Goal: Information Seeking & Learning: Learn about a topic

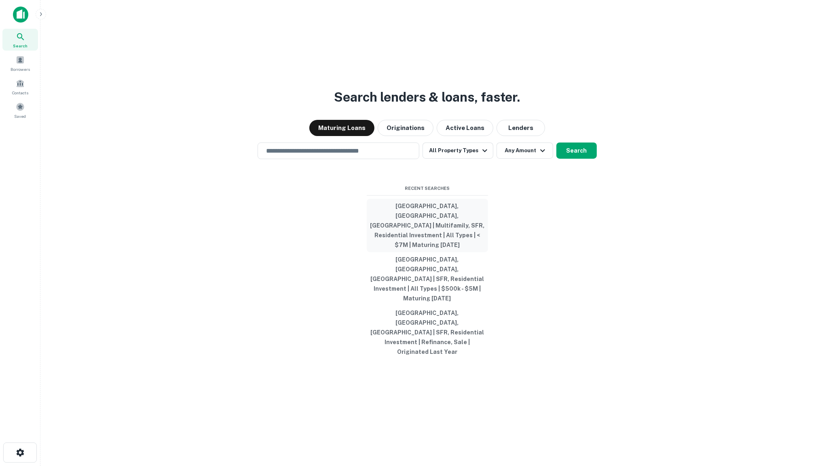
click at [473, 247] on button "[GEOGRAPHIC_DATA], [GEOGRAPHIC_DATA], [GEOGRAPHIC_DATA] | Multifamily, SFR, Res…" at bounding box center [427, 225] width 121 height 53
type input "**********"
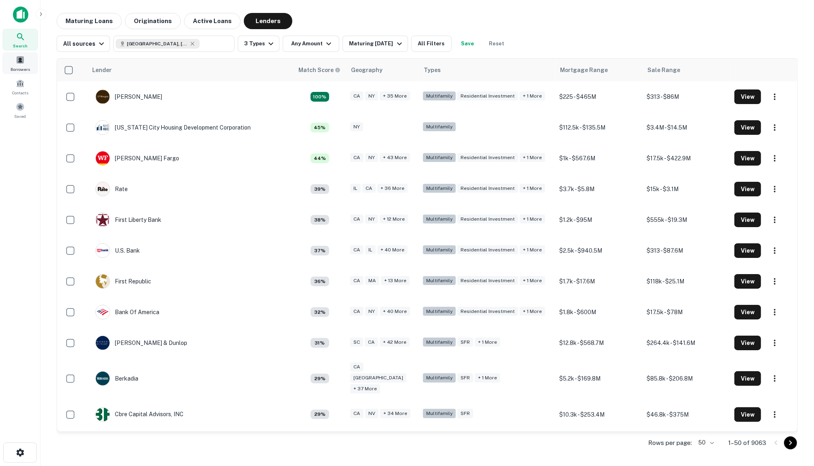
click at [22, 67] on span "Borrowers" at bounding box center [20, 69] width 19 height 6
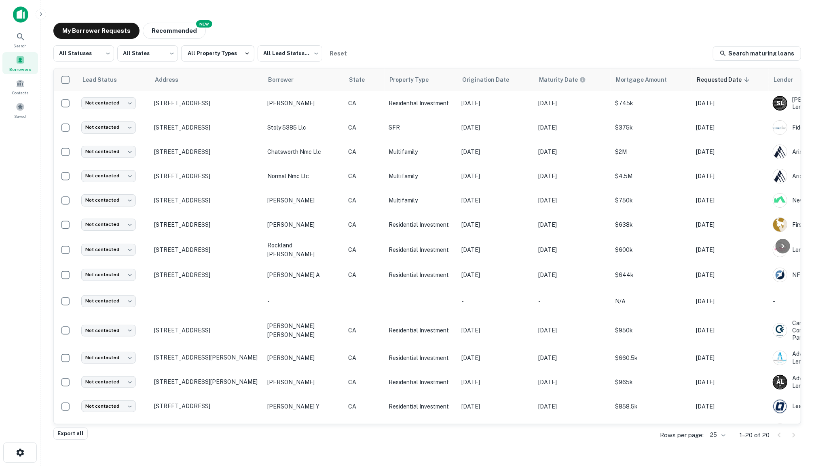
click at [269, 32] on div "My Borrower Requests NEW Recommended" at bounding box center [427, 31] width 748 height 16
drag, startPoint x: 267, startPoint y: 32, endPoint x: 434, endPoint y: 63, distance: 169.6
click at [434, 63] on div "My Borrower Requests NEW Recommended All Statuses *** ​ All States *** ​ All Pr…" at bounding box center [427, 225] width 761 height 419
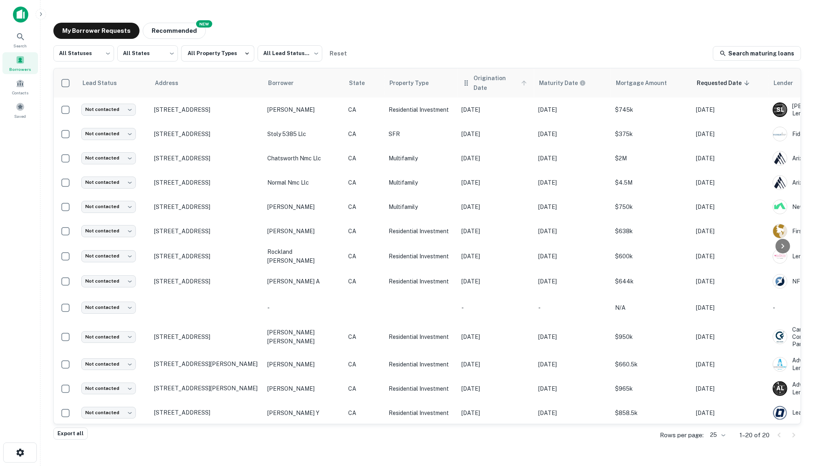
drag, startPoint x: 430, startPoint y: 51, endPoint x: 476, endPoint y: 74, distance: 51.7
click at [478, 74] on div "All Statuses *** ​ All States *** ​ All Property Types All Lead Statuses *** ​ …" at bounding box center [427, 236] width 748 height 382
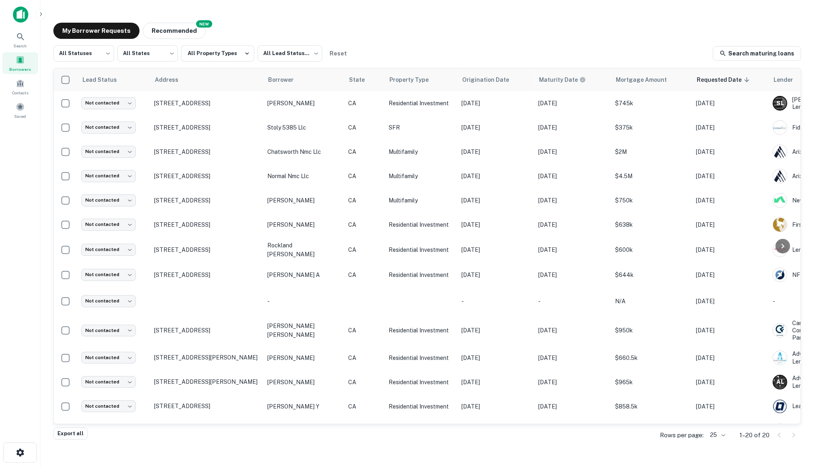
drag, startPoint x: 474, startPoint y: 54, endPoint x: 508, endPoint y: 48, distance: 34.0
click at [507, 47] on div "All Statuses *** ​ All States *** ​ All Property Types All Lead Statuses *** ​ …" at bounding box center [427, 53] width 748 height 16
click at [169, 33] on button "Recommended" at bounding box center [174, 31] width 63 height 16
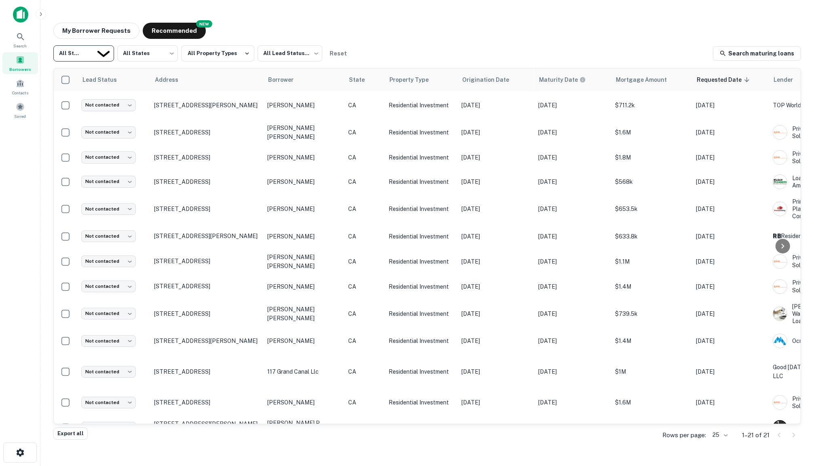
click at [96, 53] on body "Search Borrowers Contacts Saved My Borrower Requests NEW Recommended All Status…" at bounding box center [407, 233] width 814 height 466
click at [143, 465] on div at bounding box center [407, 466] width 814 height 0
click at [144, 53] on body "Search Borrowers Contacts Saved My Borrower Requests NEW Recommended All Status…" at bounding box center [407, 233] width 814 height 466
click at [148, 465] on div at bounding box center [407, 466] width 814 height 0
click at [234, 52] on button "All Property Types" at bounding box center [217, 53] width 73 height 16
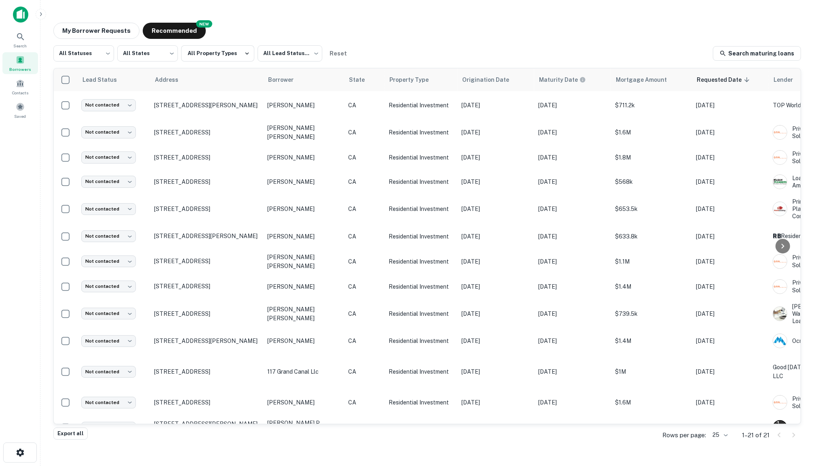
click at [239, 465] on div at bounding box center [407, 466] width 814 height 0
click at [30, 43] on div "Search" at bounding box center [20, 40] width 36 height 22
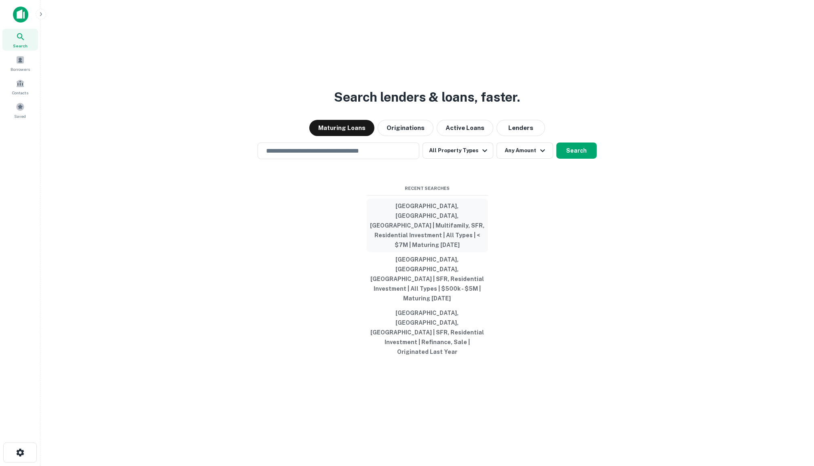
click at [448, 246] on button "[GEOGRAPHIC_DATA], [GEOGRAPHIC_DATA], [GEOGRAPHIC_DATA] | Multifamily, SFR, Res…" at bounding box center [427, 225] width 121 height 53
type input "**********"
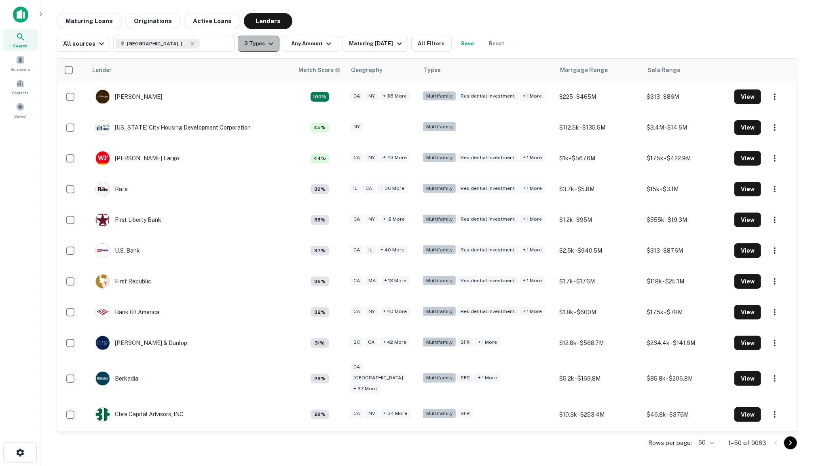
click at [273, 42] on button "3 Types" at bounding box center [259, 44] width 42 height 16
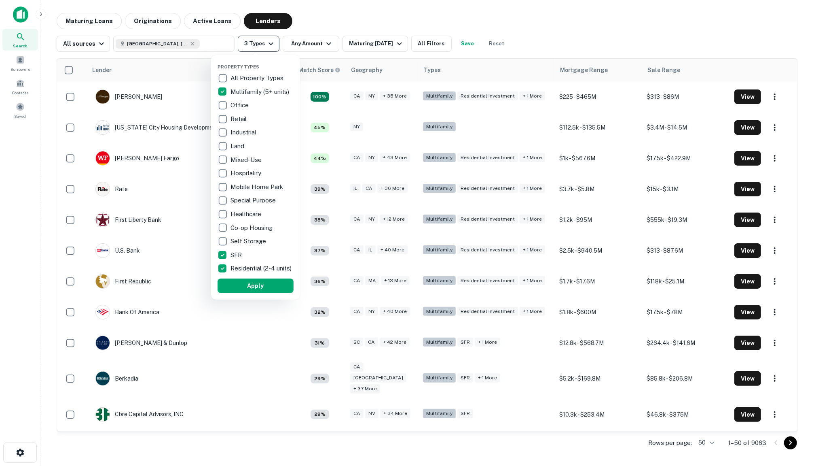
click at [273, 42] on div at bounding box center [407, 233] width 814 height 466
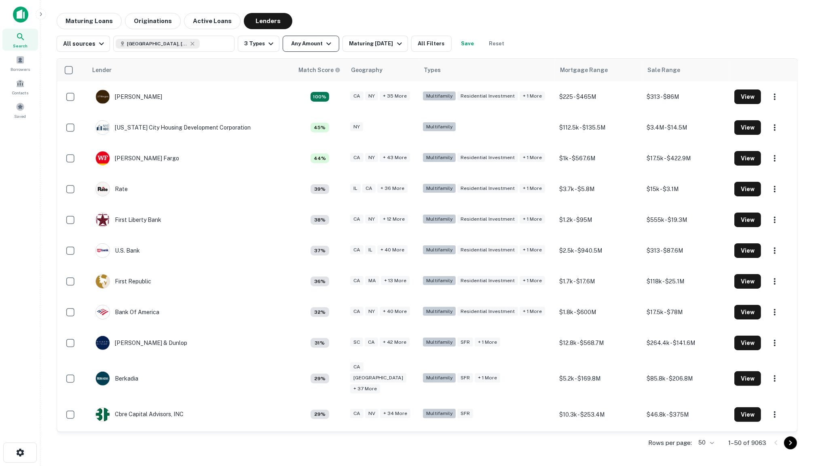
click at [301, 45] on button "Any Amount" at bounding box center [311, 44] width 57 height 16
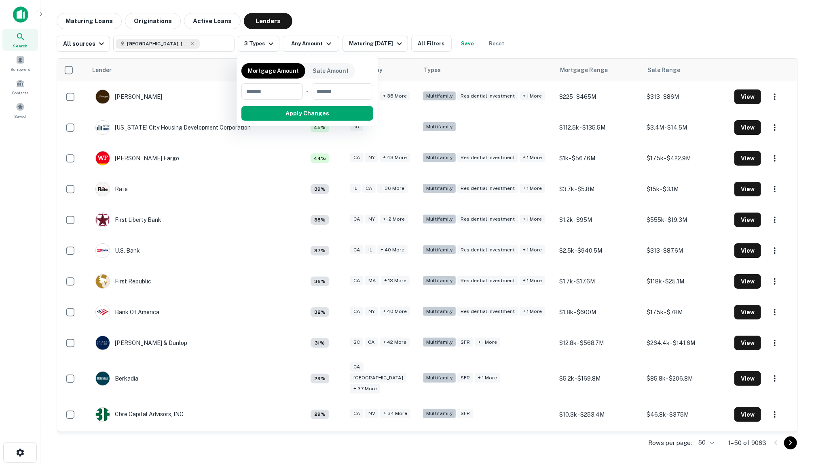
click at [327, 25] on div at bounding box center [407, 233] width 814 height 466
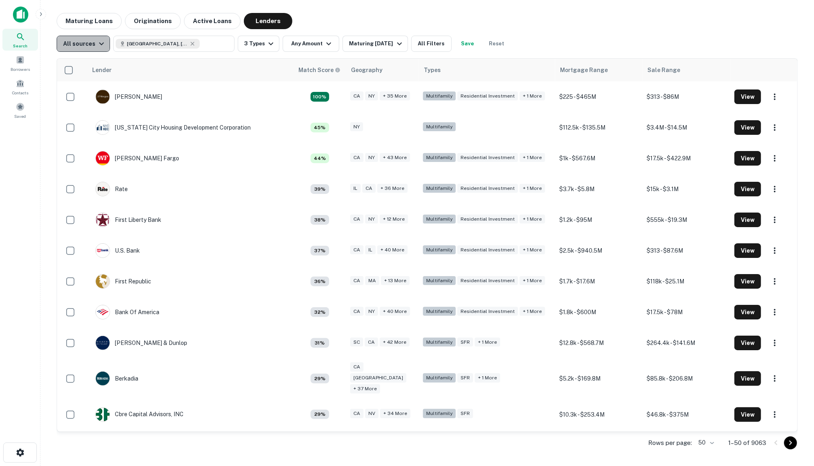
click at [85, 47] on div "All sources" at bounding box center [84, 44] width 43 height 10
click at [87, 44] on div at bounding box center [407, 233] width 814 height 466
click at [94, 20] on button "Maturing Loans" at bounding box center [89, 21] width 65 height 16
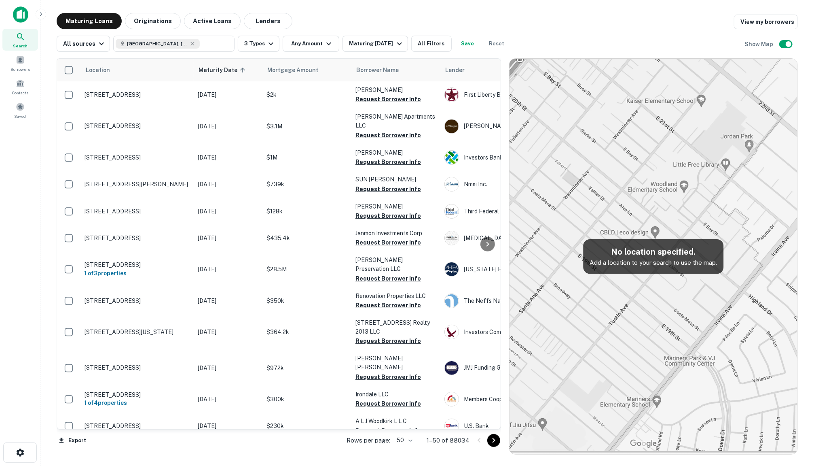
click at [29, 31] on div "Search" at bounding box center [20, 40] width 36 height 22
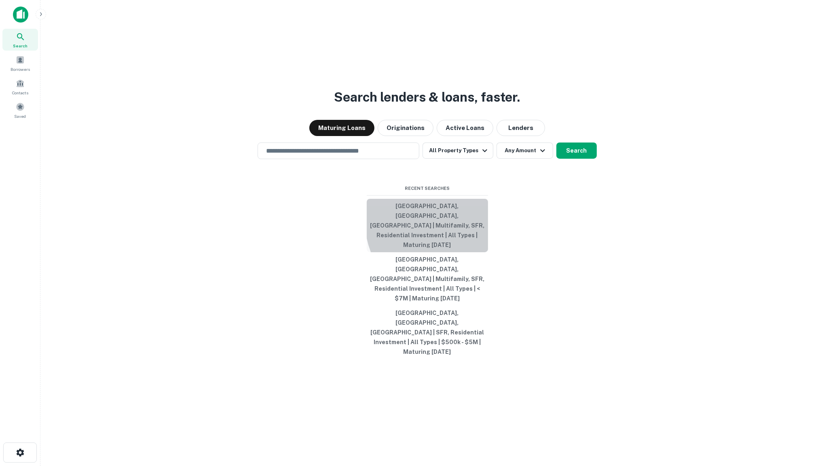
click at [465, 245] on button "[GEOGRAPHIC_DATA], [GEOGRAPHIC_DATA], [GEOGRAPHIC_DATA] | Multifamily, SFR, Res…" at bounding box center [427, 225] width 121 height 53
type input "**********"
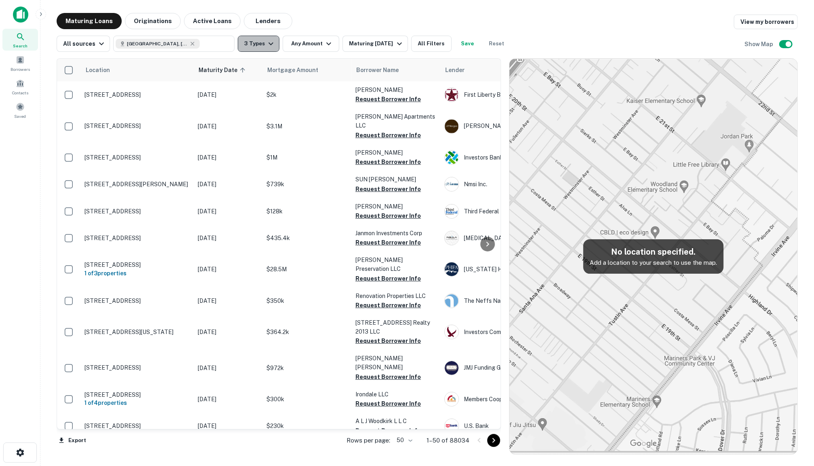
click at [273, 43] on button "3 Types" at bounding box center [259, 44] width 42 height 16
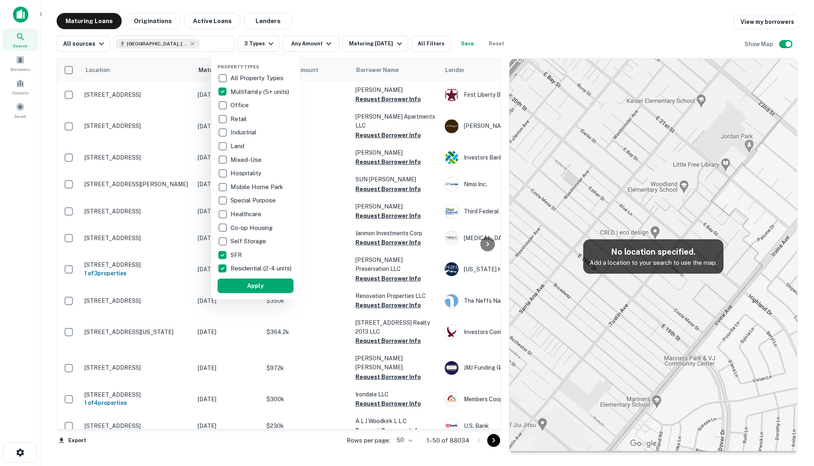
click at [307, 38] on div at bounding box center [407, 233] width 814 height 466
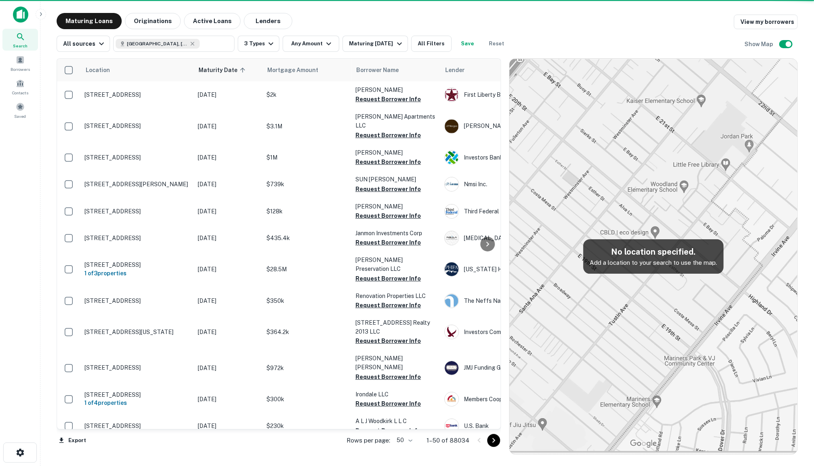
click at [307, 48] on div "Property Types All Property Types Multifamily (5+ units) Office Retail Industri…" at bounding box center [407, 233] width 814 height 466
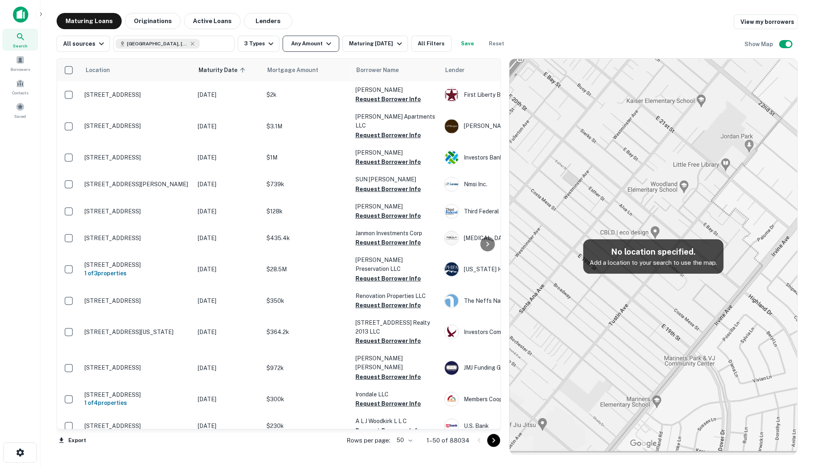
click at [312, 42] on button "Any Amount" at bounding box center [311, 44] width 57 height 16
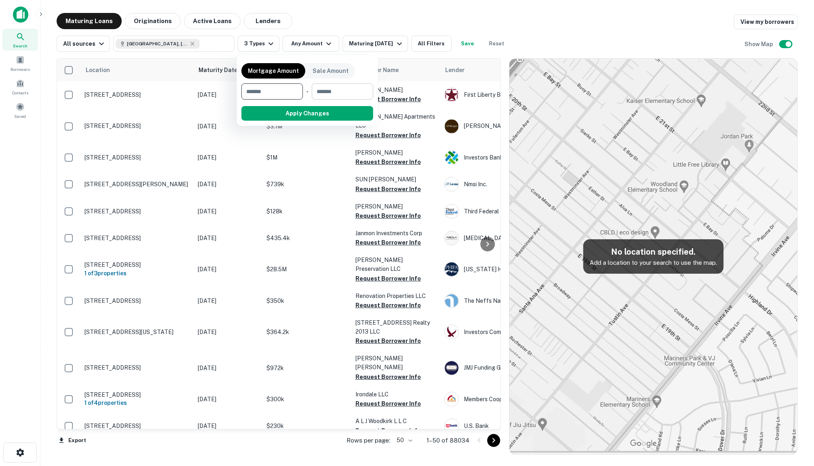
click at [339, 92] on input "number" at bounding box center [340, 91] width 56 height 16
type input "*******"
click at [272, 85] on input "number" at bounding box center [266, 91] width 51 height 16
type input "******"
click at [309, 112] on button "Apply Changes" at bounding box center [322, 113] width 103 height 15
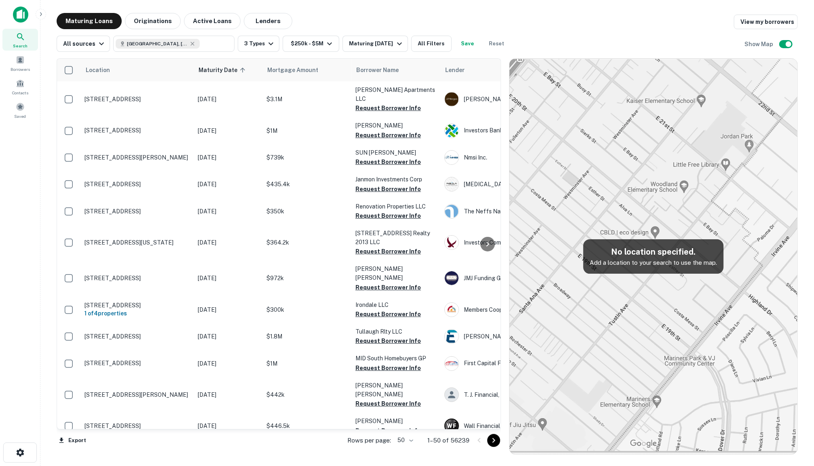
click at [254, 33] on div "All sources Orange County, CA, USA ​ 3 Types $250k - $5M Maturing In 1 Year All…" at bounding box center [427, 40] width 741 height 23
click at [106, 47] on button "All sources" at bounding box center [83, 44] width 53 height 16
click at [103, 47] on div at bounding box center [407, 233] width 814 height 466
click at [259, 40] on button "3 Types" at bounding box center [259, 44] width 42 height 16
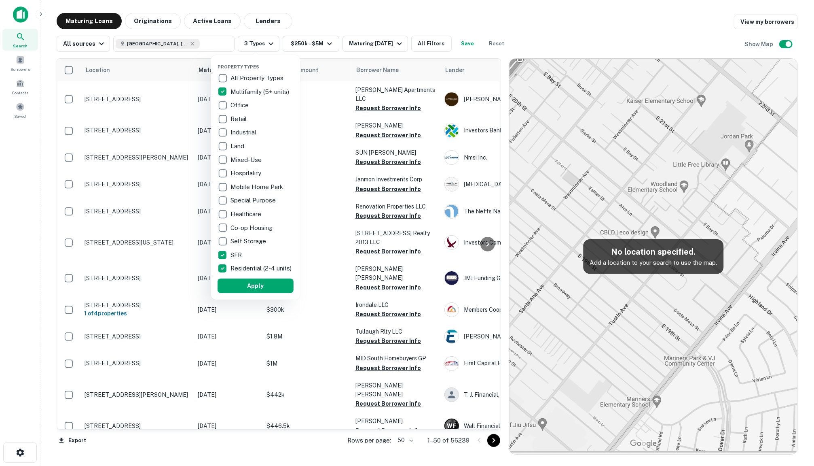
click at [265, 43] on div at bounding box center [407, 233] width 814 height 466
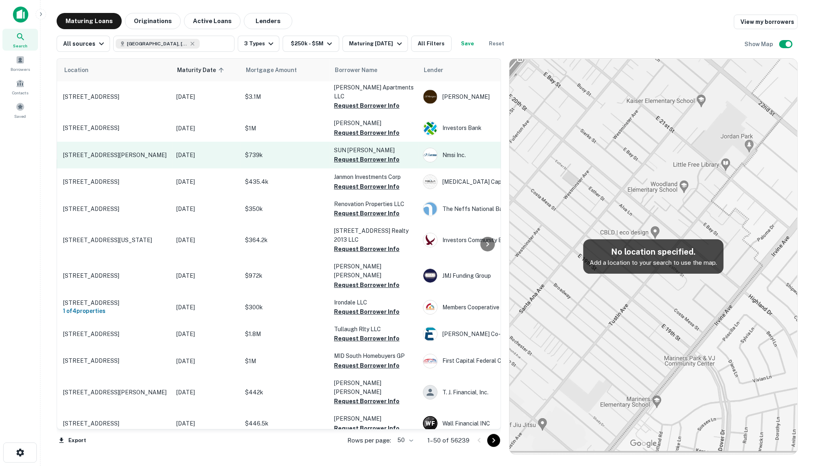
scroll to position [2, 0]
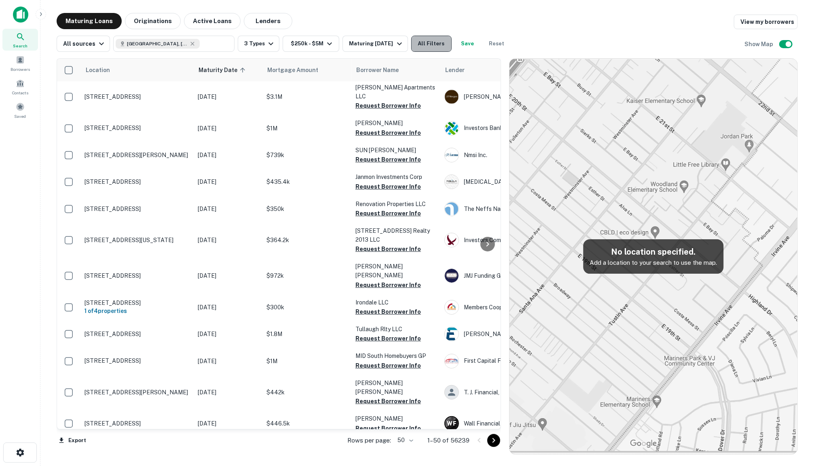
click at [438, 46] on button "All Filters" at bounding box center [431, 44] width 40 height 16
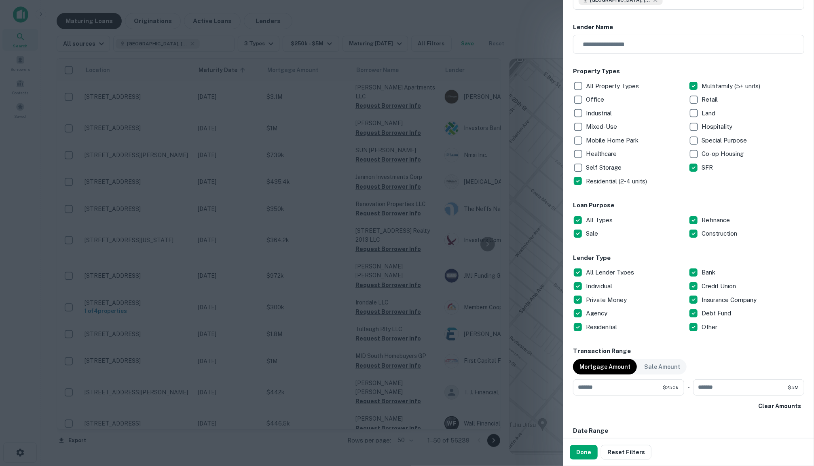
scroll to position [83, 0]
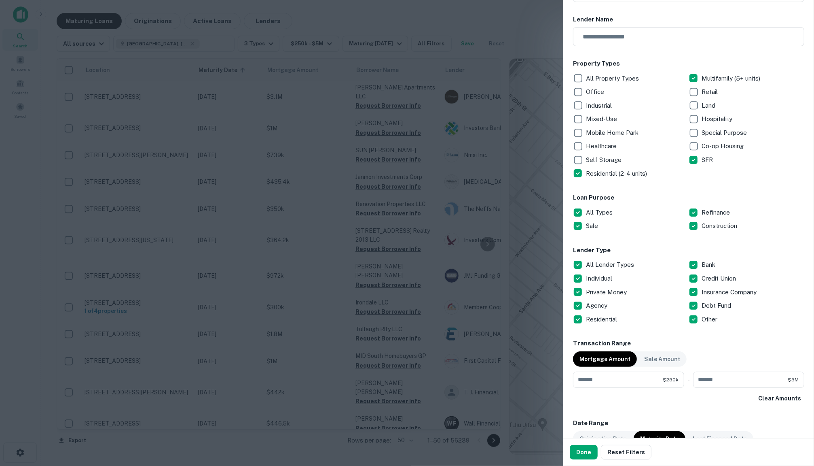
click at [589, 210] on p "All Types" at bounding box center [600, 212] width 28 height 10
click at [590, 226] on p "Sale" at bounding box center [593, 226] width 14 height 10
click at [603, 261] on p "All Lender Types" at bounding box center [611, 265] width 50 height 10
click at [601, 287] on p "Private Money" at bounding box center [607, 292] width 42 height 10
click at [715, 303] on p "Debt Fund" at bounding box center [717, 305] width 31 height 10
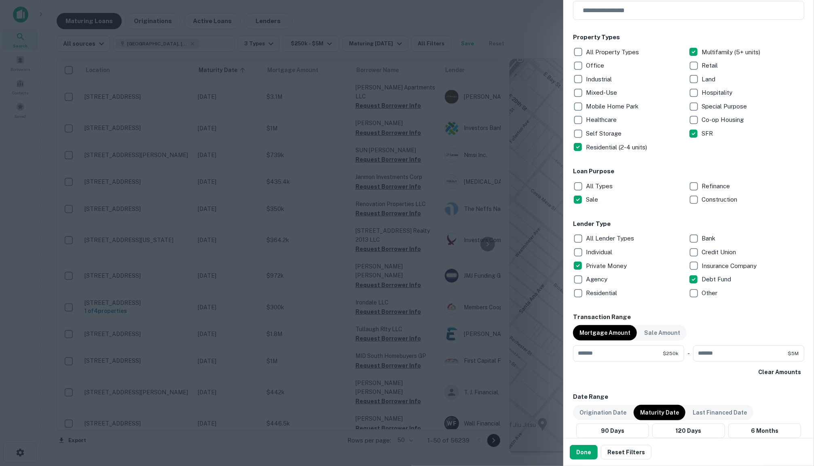
scroll to position [375, 0]
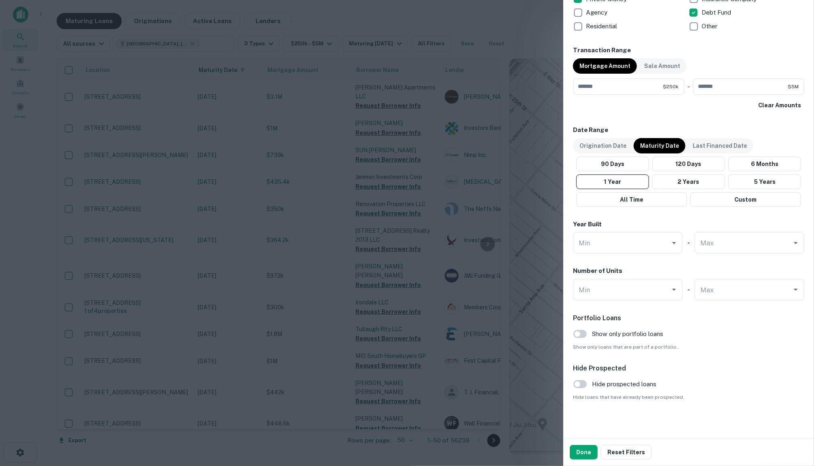
click at [577, 459] on div "Done Reset Filters" at bounding box center [688, 452] width 251 height 28
click at [579, 453] on button "Done" at bounding box center [584, 451] width 28 height 15
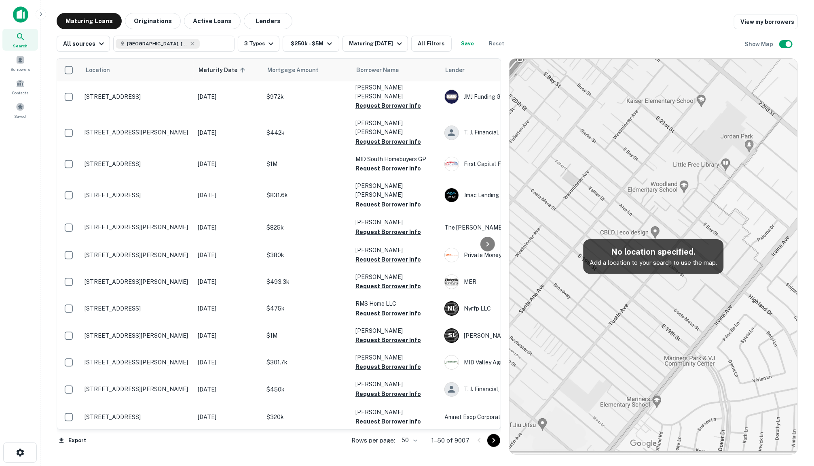
click at [462, 46] on button "Save" at bounding box center [468, 44] width 26 height 16
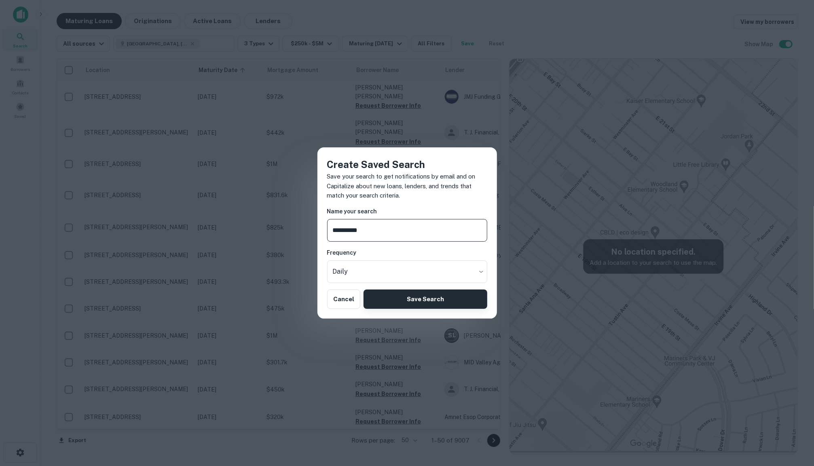
type input "**********"
click at [396, 296] on button "Save Search" at bounding box center [425, 298] width 123 height 19
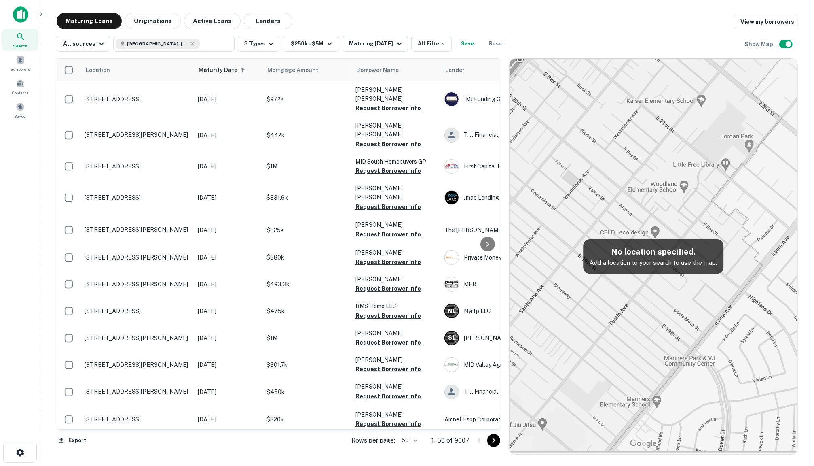
click at [458, 46] on button "Save" at bounding box center [468, 44] width 26 height 16
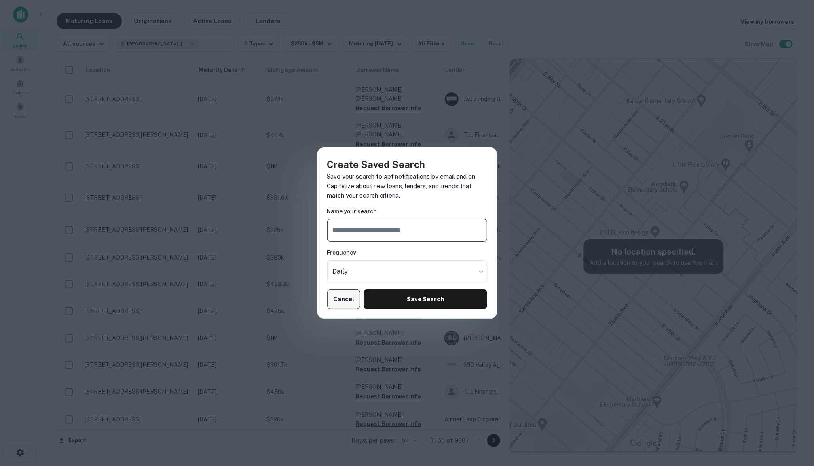
click at [342, 296] on button "Cancel" at bounding box center [344, 298] width 34 height 19
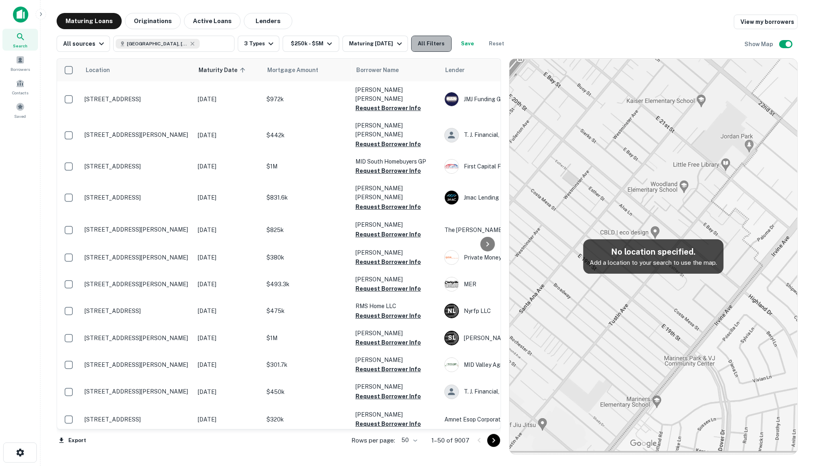
click at [435, 42] on button "All Filters" at bounding box center [431, 44] width 40 height 16
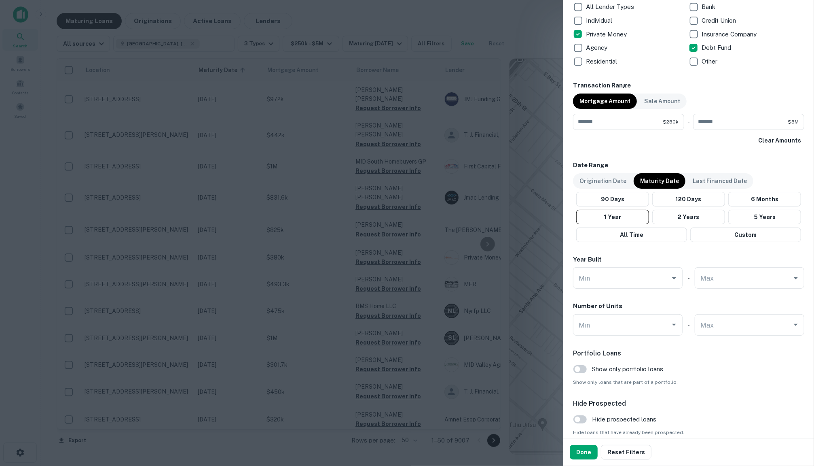
scroll to position [375, 0]
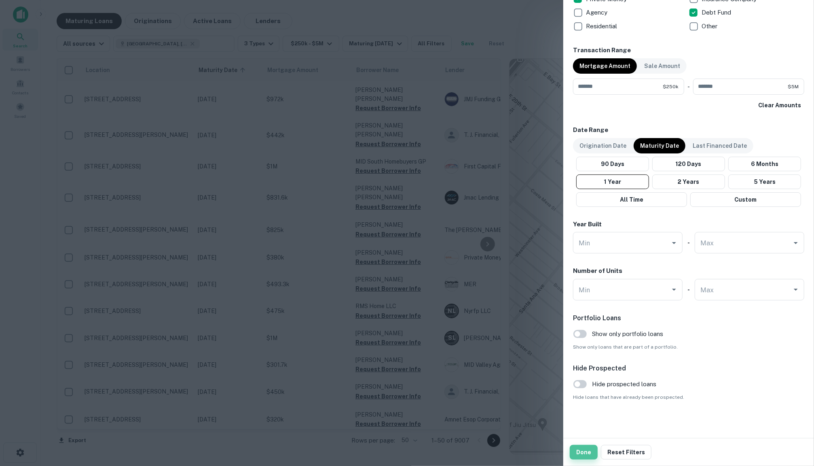
click at [580, 453] on button "Done" at bounding box center [584, 451] width 28 height 15
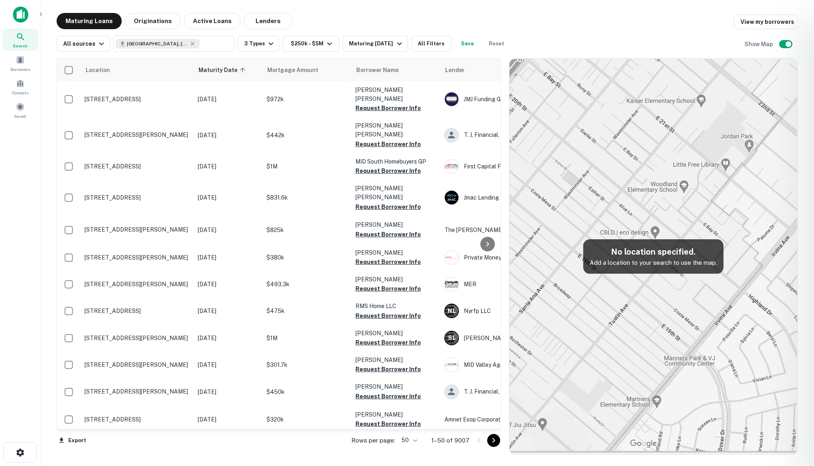
click at [366, 40] on div at bounding box center [407, 233] width 814 height 466
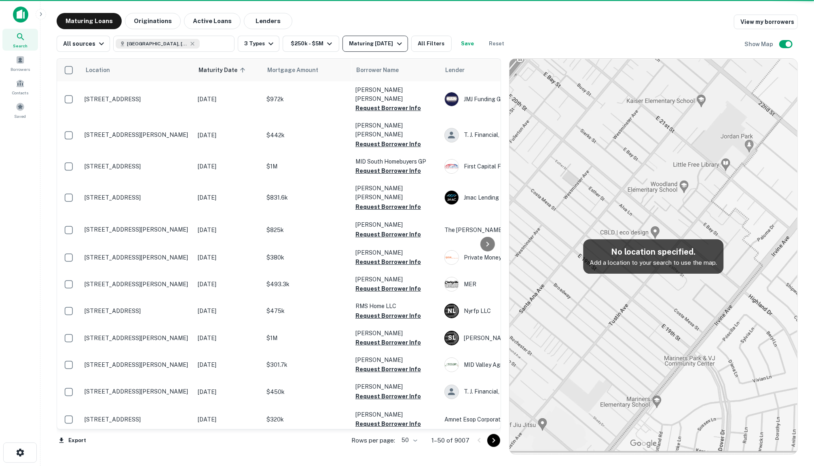
click at [366, 43] on div "Maturing In 1 Year" at bounding box center [376, 44] width 55 height 10
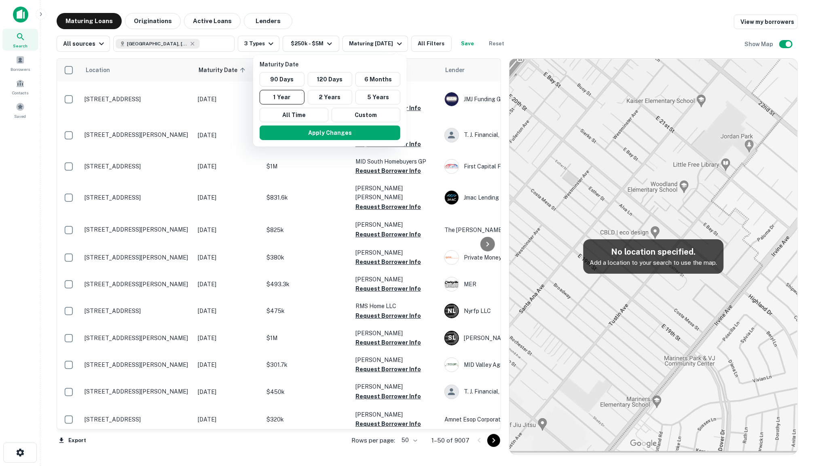
click at [361, 27] on div at bounding box center [407, 233] width 814 height 466
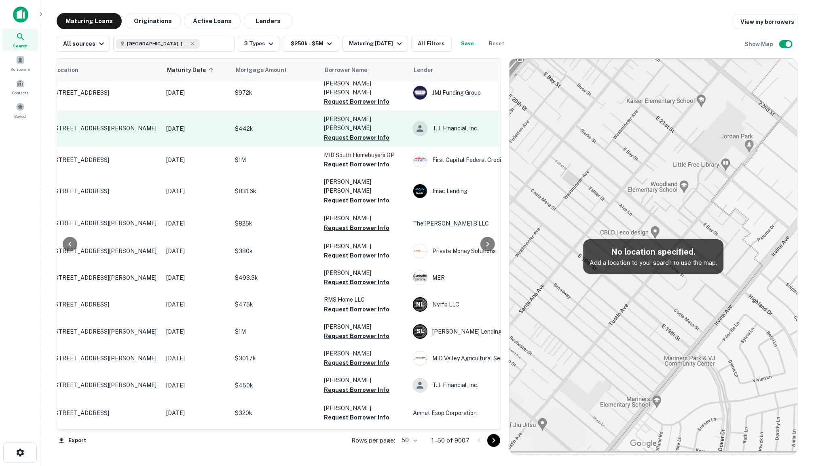
scroll to position [7, 32]
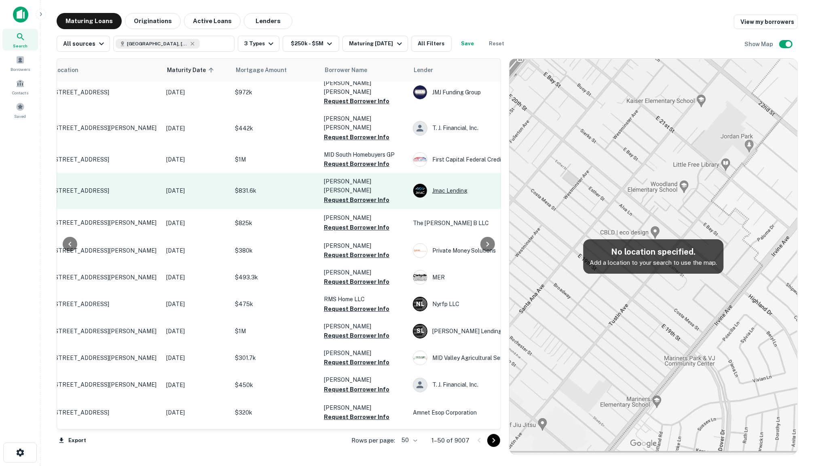
click at [444, 183] on div "Jmac Lending" at bounding box center [473, 190] width 121 height 15
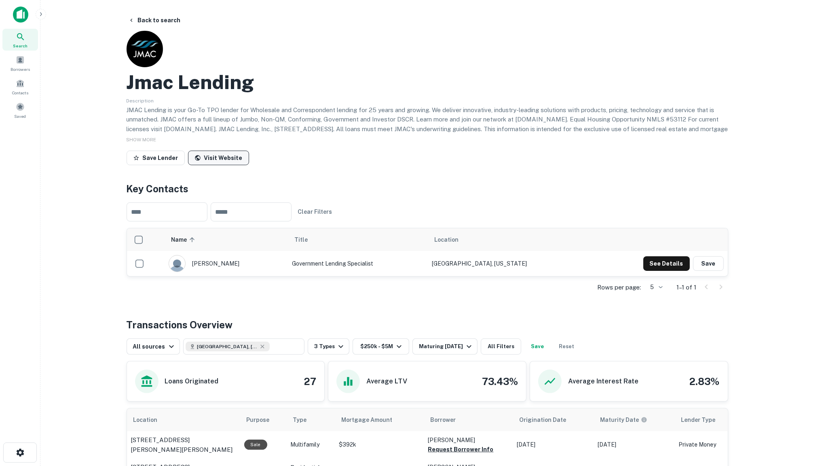
click at [199, 155] on link "Visit Website" at bounding box center [218, 157] width 61 height 15
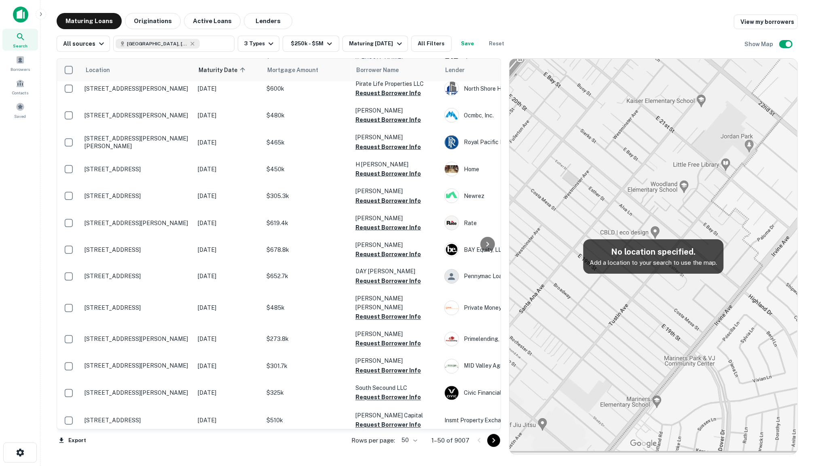
scroll to position [1014, 0]
click at [395, 435] on p "Rows per page:" at bounding box center [373, 440] width 44 height 10
click at [411, 439] on body "Search Borrowers Contacts Saved Maturing Loans Originations Active Loans Lender…" at bounding box center [407, 233] width 814 height 466
click at [437, 444] on div at bounding box center [407, 233] width 814 height 466
click at [413, 440] on body "Search Borrowers Contacts Saved Maturing Loans Originations Active Loans Lender…" at bounding box center [407, 233] width 814 height 466
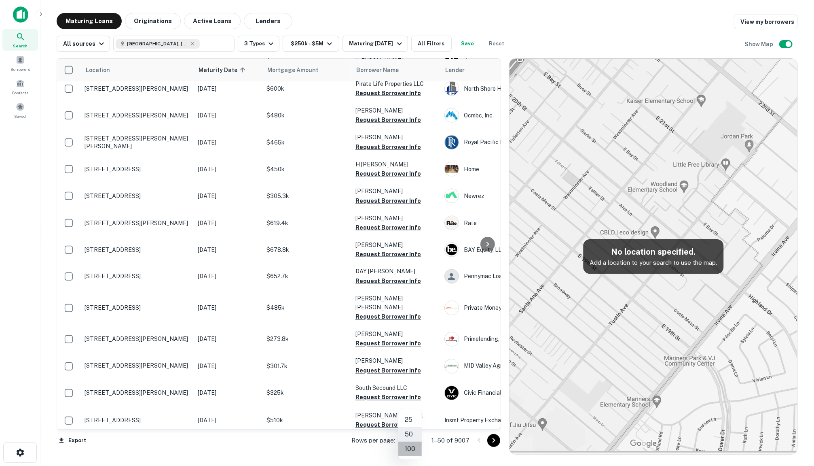
click at [415, 451] on li "100" at bounding box center [409, 448] width 23 height 15
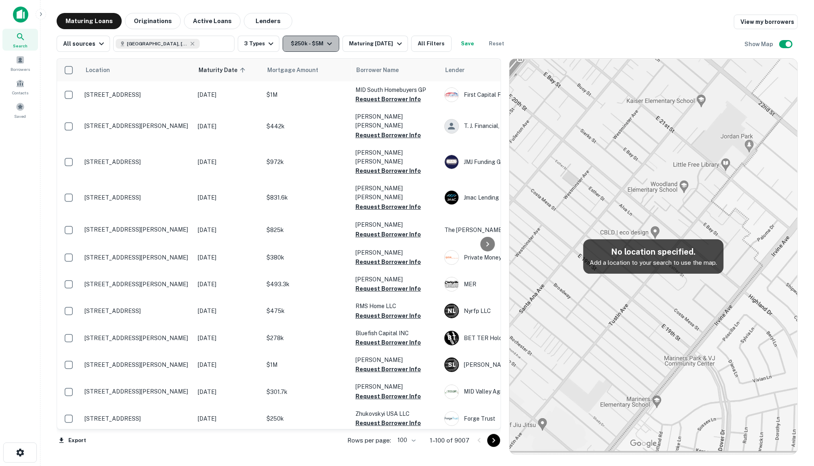
click at [304, 43] on button "$250k - $5M" at bounding box center [311, 44] width 57 height 16
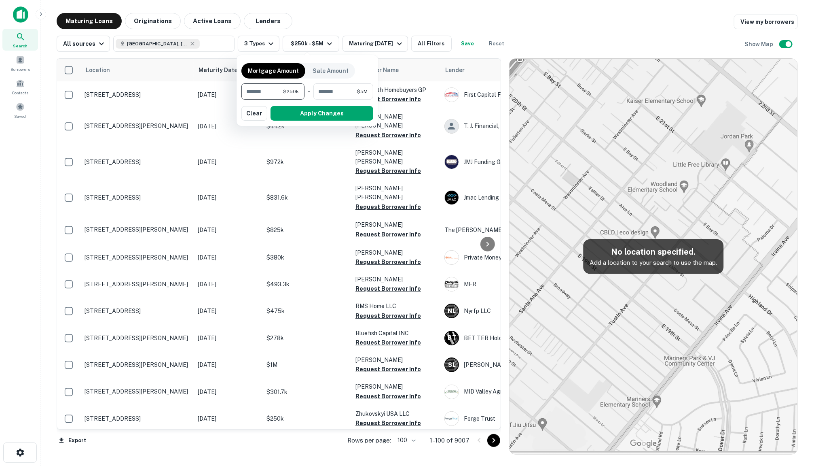
drag, startPoint x: 275, startPoint y: 88, endPoint x: 204, endPoint y: 88, distance: 71.2
click at [204, 88] on div "Mortgage Amount Sale Amount ****** $250k ​ - ******* $5M ​ Apply Changes Clear" at bounding box center [407, 233] width 814 height 466
type input "******"
click at [309, 112] on button "Apply Changes" at bounding box center [322, 113] width 103 height 15
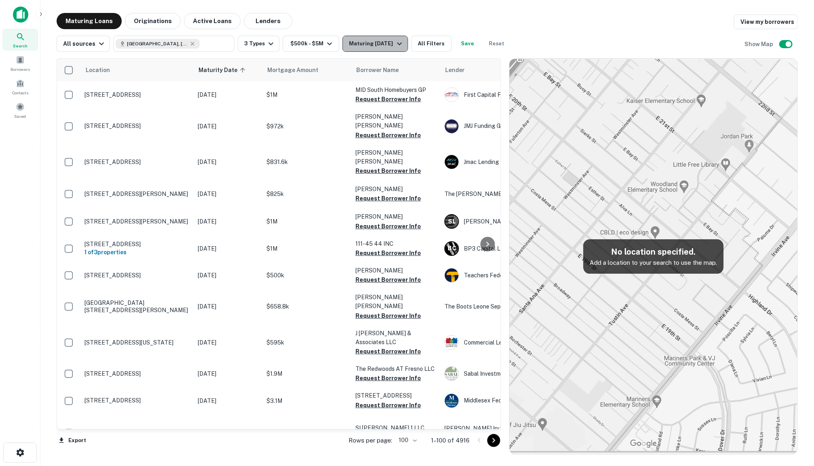
click at [385, 42] on div "Maturing In 1 Year" at bounding box center [376, 44] width 55 height 10
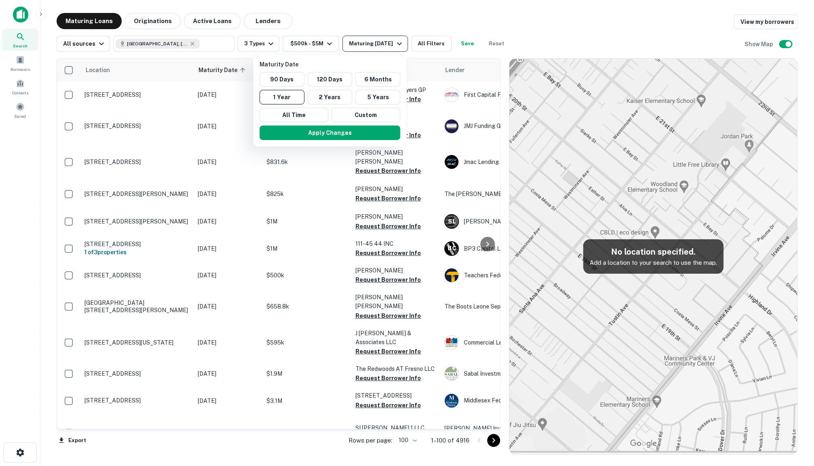
click at [385, 42] on div at bounding box center [407, 233] width 814 height 466
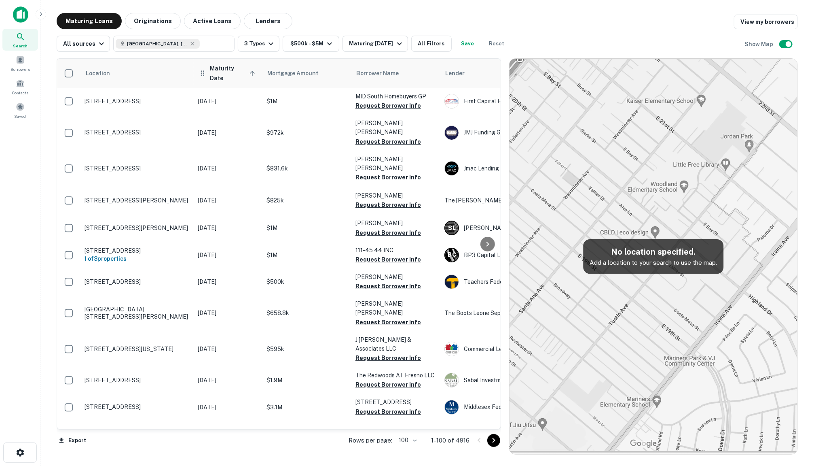
click at [231, 69] on span "Maturity Date sorted ascending" at bounding box center [234, 72] width 48 height 19
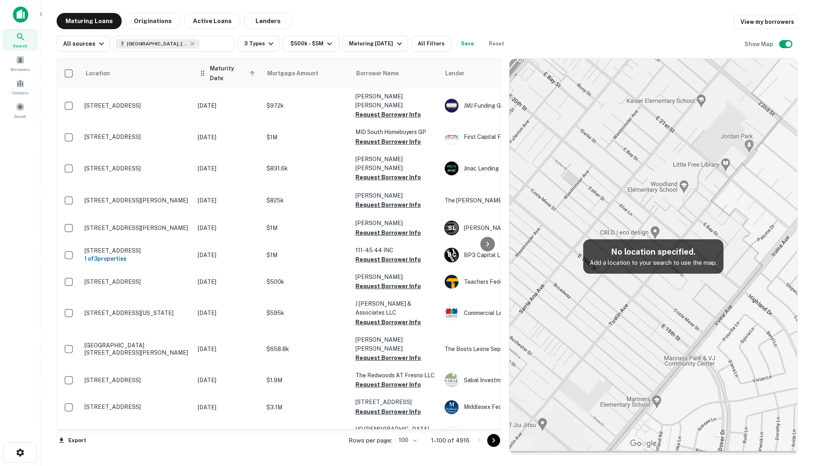
click at [231, 69] on span "Maturity Date sorted ascending" at bounding box center [234, 72] width 48 height 19
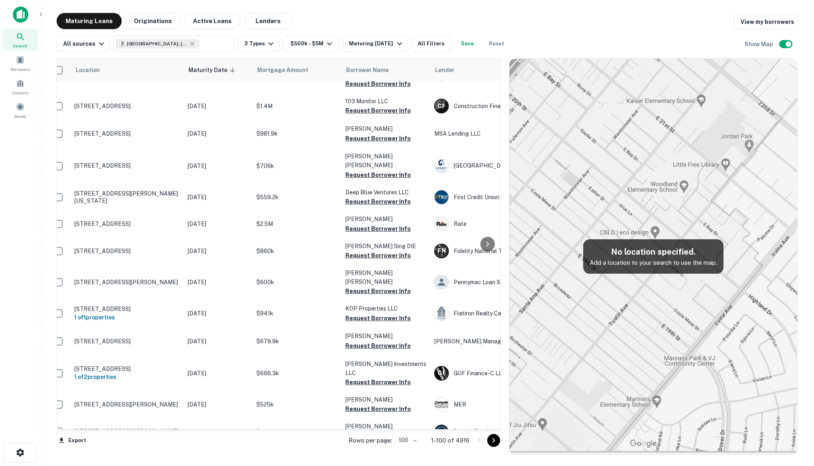
scroll to position [2356, 0]
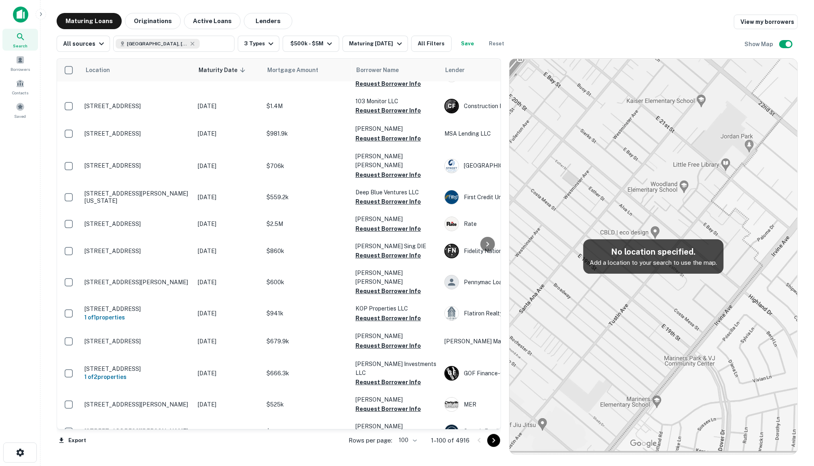
click at [444, 440] on p "1–100 of 4916" at bounding box center [450, 440] width 38 height 10
click at [407, 437] on body "Search Borrowers Contacts Saved Maturing Loans Originations Active Loans Lender…" at bounding box center [407, 233] width 814 height 466
click at [437, 450] on div at bounding box center [407, 233] width 814 height 466
click at [493, 441] on icon "Go to next page" at bounding box center [494, 440] width 10 height 10
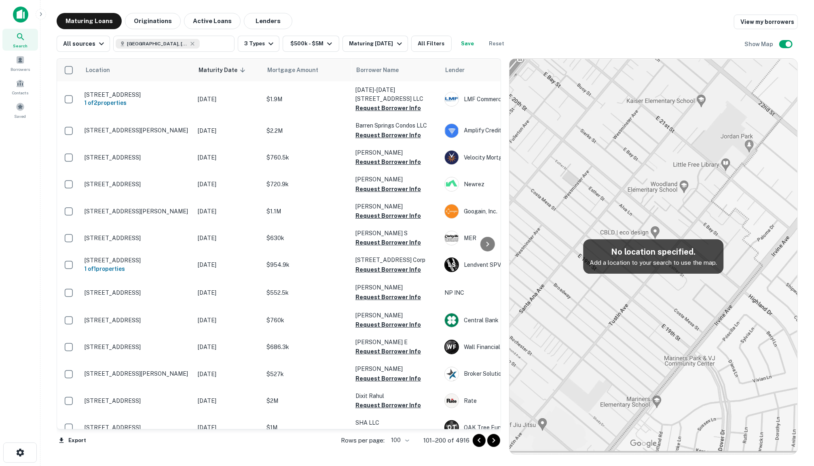
click at [477, 440] on icon "Go to previous page" at bounding box center [479, 440] width 10 height 10
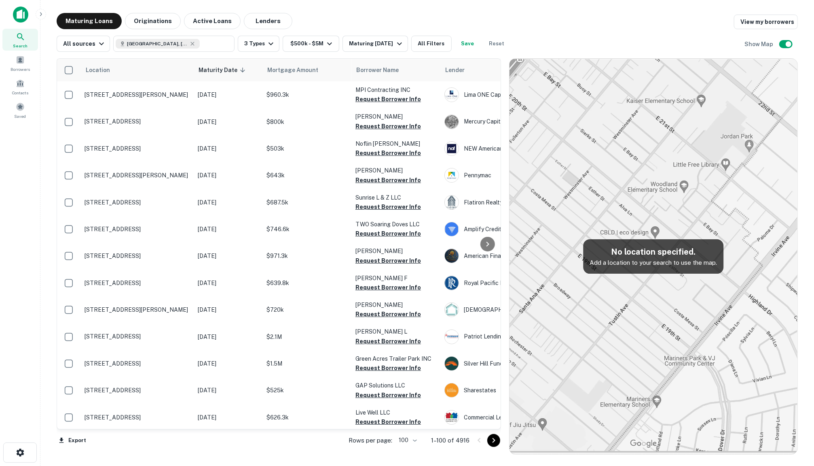
click at [477, 440] on div at bounding box center [487, 440] width 28 height 13
click at [363, 47] on div "Maturing In 1 Year" at bounding box center [376, 44] width 55 height 10
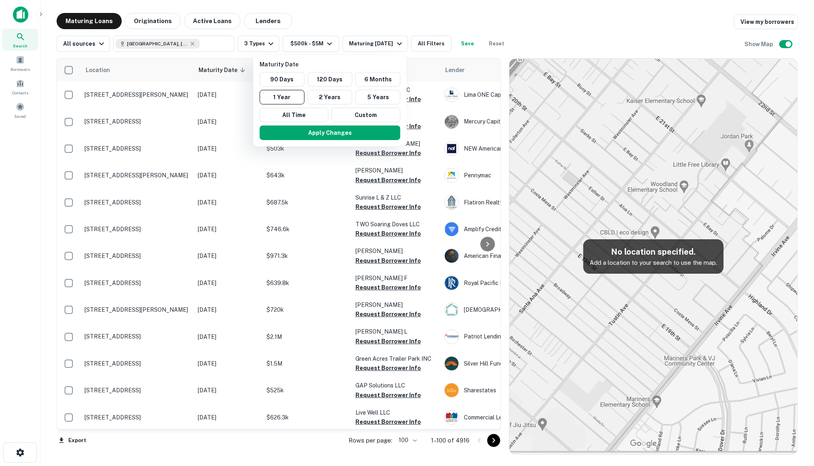
click at [357, 43] on div at bounding box center [407, 233] width 814 height 466
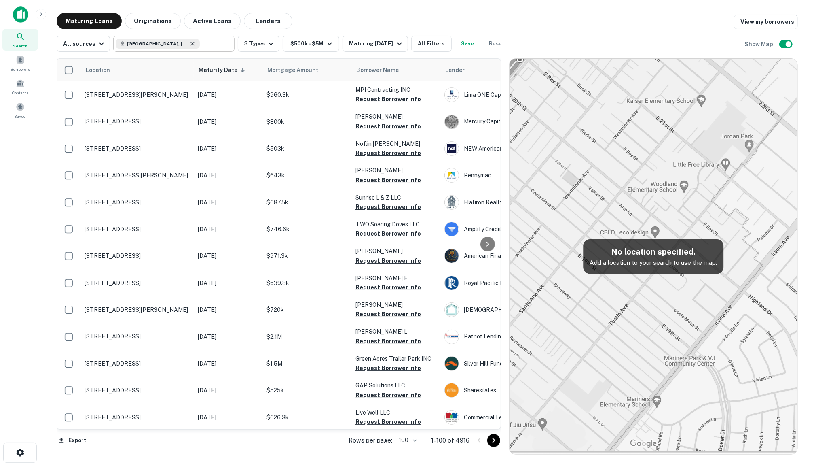
click at [189, 44] on icon at bounding box center [192, 43] width 6 height 6
type input "**********"
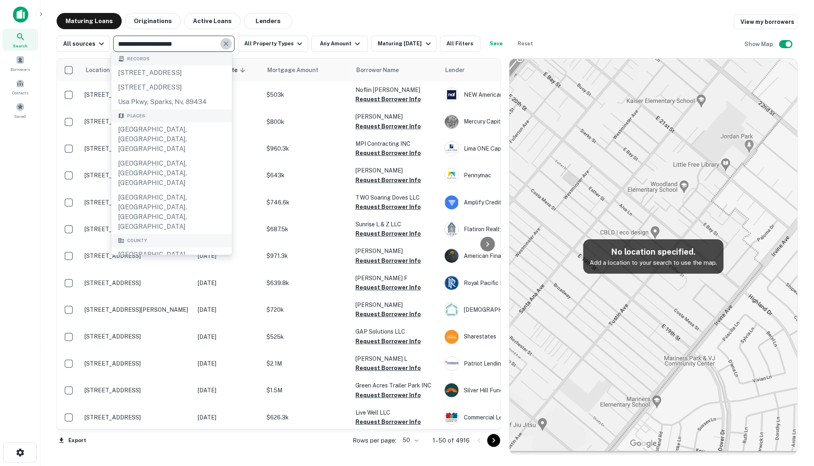
click at [226, 42] on icon "Clear" at bounding box center [226, 44] width 8 height 8
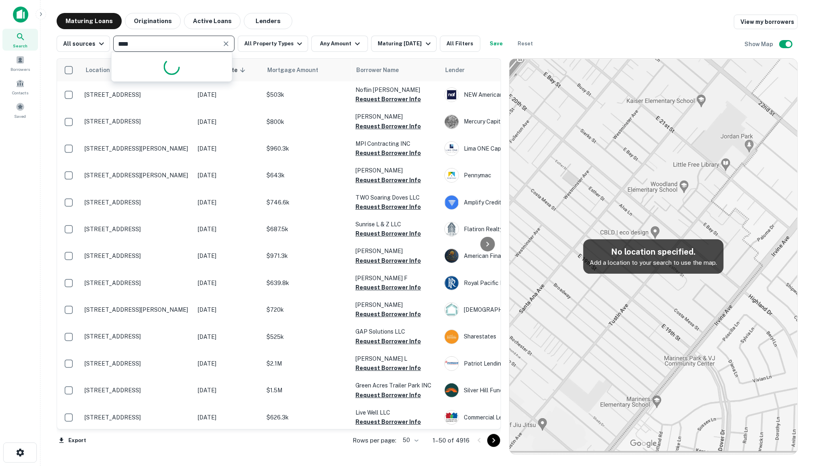
type input "*****"
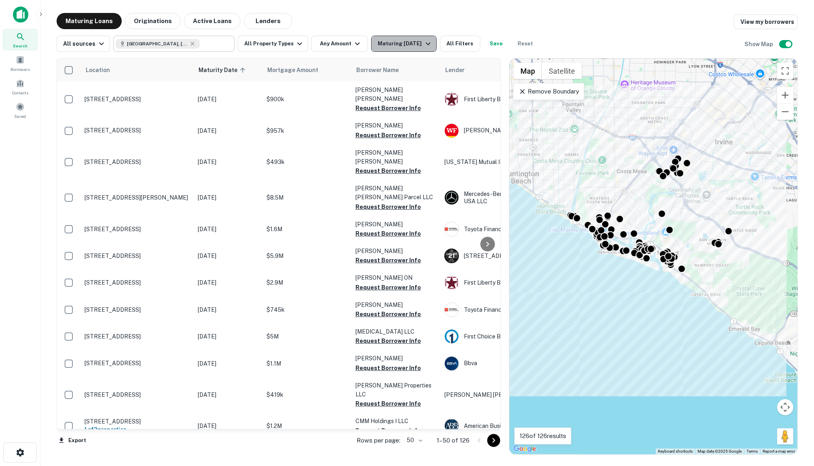
click at [384, 47] on div "Maturing In 6 Months" at bounding box center [405, 44] width 55 height 10
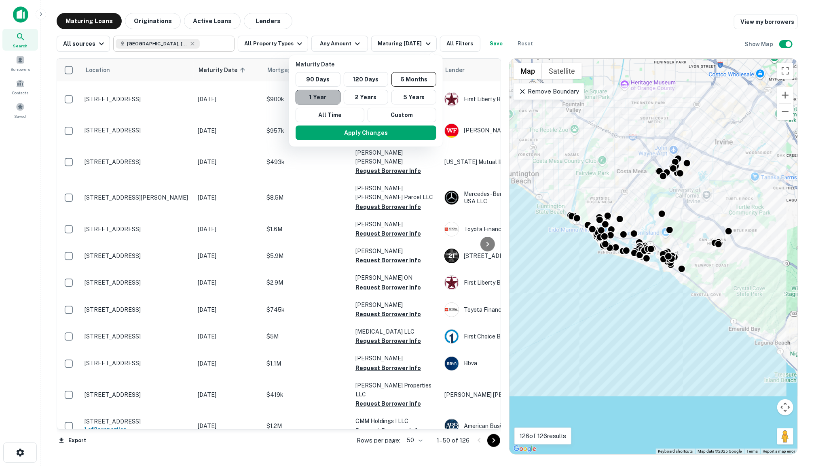
click at [336, 97] on button "1 Year" at bounding box center [318, 97] width 45 height 15
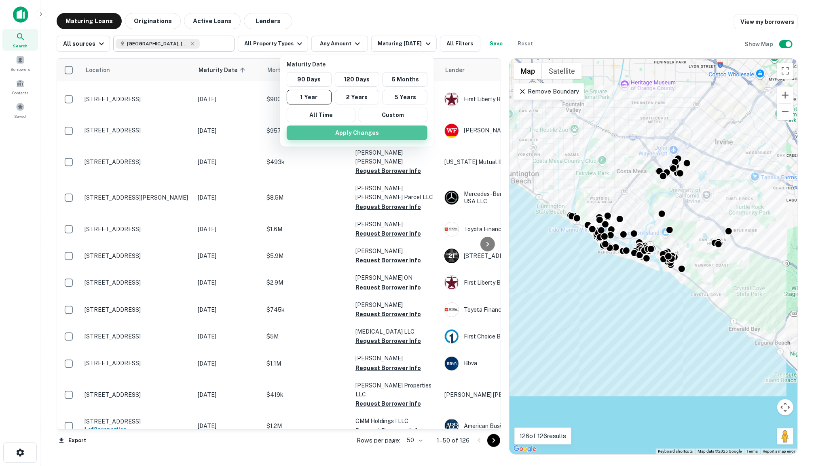
click at [341, 130] on button "Apply Changes" at bounding box center [357, 132] width 141 height 15
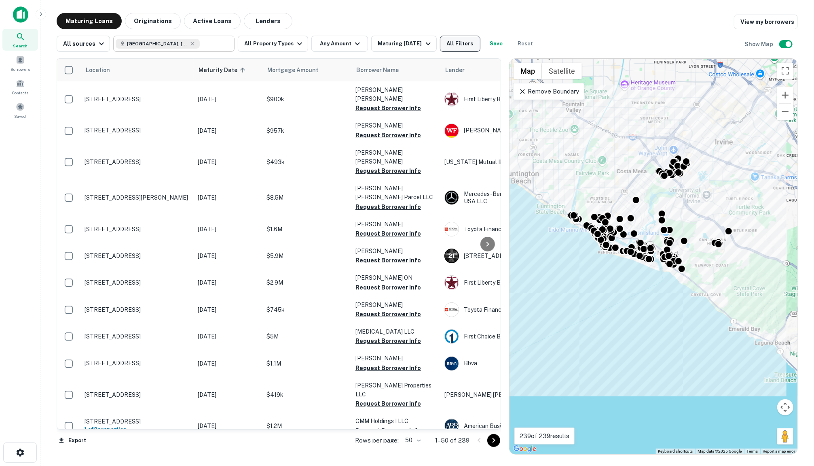
click at [466, 45] on button "All Filters" at bounding box center [460, 44] width 40 height 16
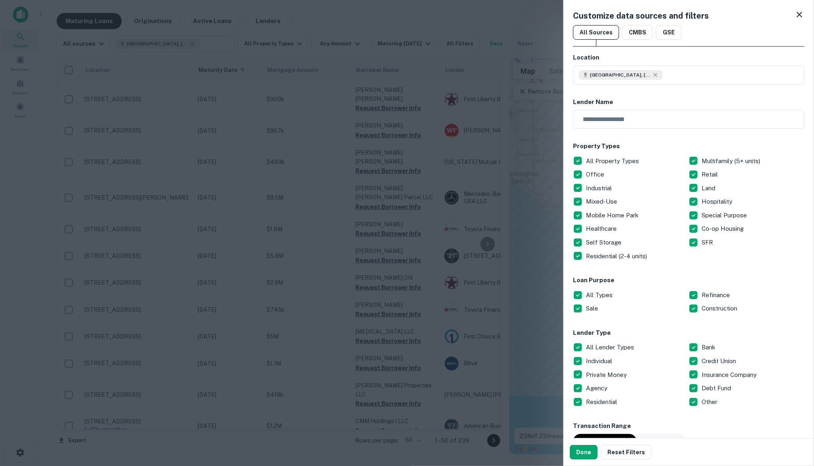
click at [599, 154] on Types "All Property Types" at bounding box center [631, 161] width 116 height 14
click at [605, 251] on p "Residential (2-4 units)" at bounding box center [617, 256] width 63 height 10
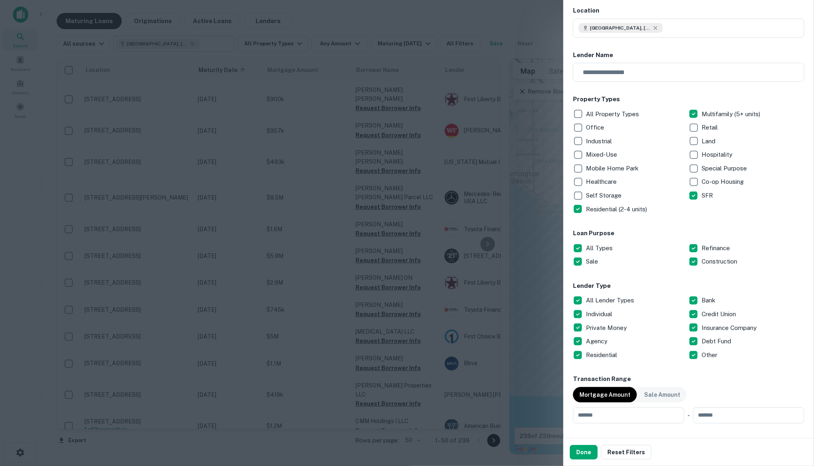
scroll to position [53, 0]
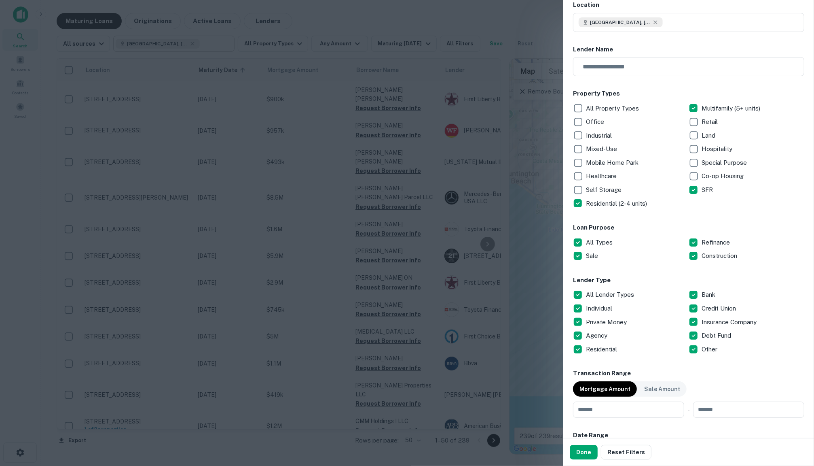
click at [593, 242] on p "All Types" at bounding box center [600, 242] width 28 height 10
click at [592, 249] on div "Sale" at bounding box center [631, 256] width 116 height 14
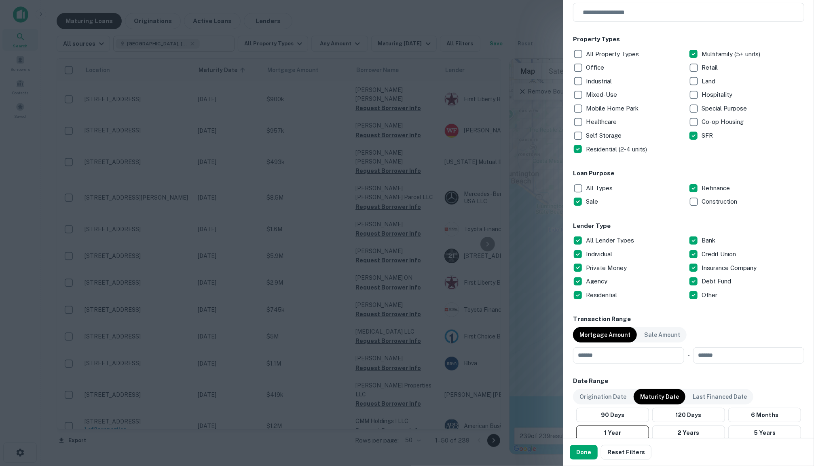
scroll to position [107, 0]
click at [601, 236] on p "All Lender Types" at bounding box center [611, 240] width 50 height 10
click at [593, 263] on p "Private Money" at bounding box center [607, 267] width 42 height 10
click at [707, 277] on p "Debt Fund" at bounding box center [717, 281] width 31 height 10
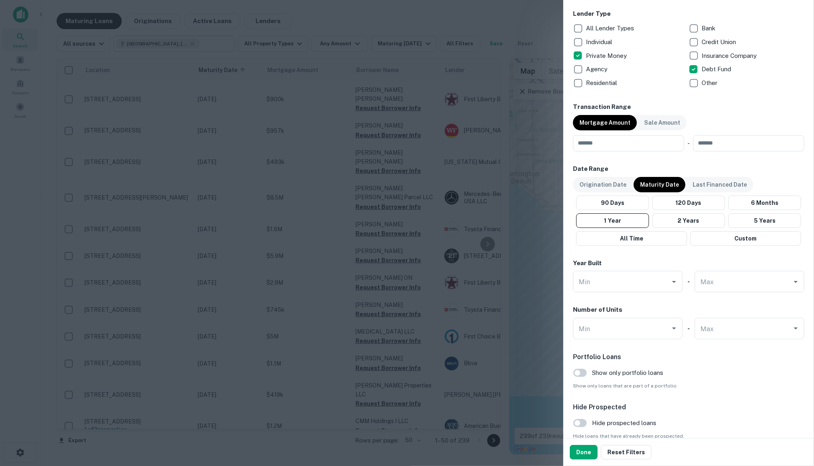
scroll to position [358, 0]
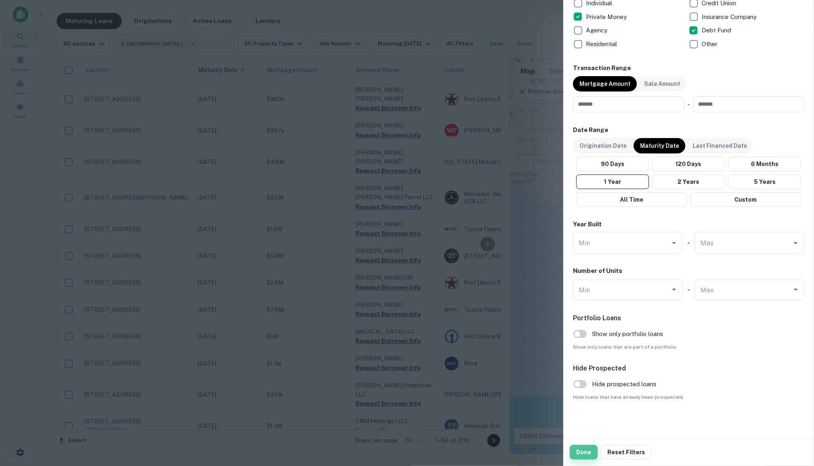
click at [582, 451] on button "Done" at bounding box center [584, 451] width 28 height 15
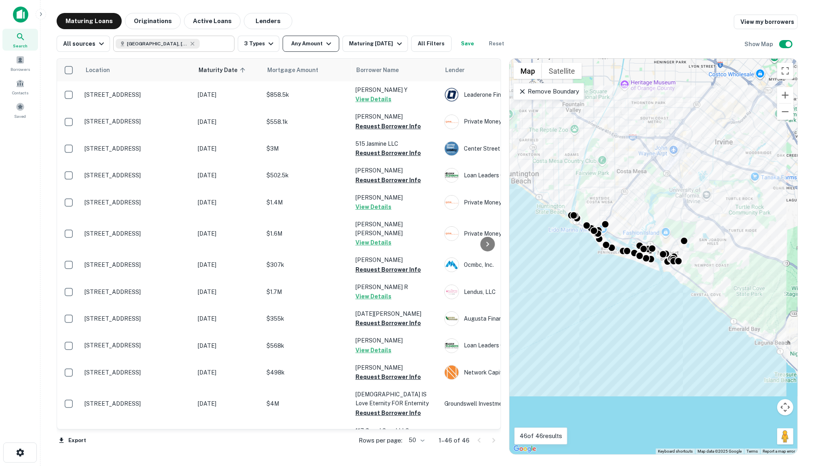
click at [308, 47] on button "Any Amount" at bounding box center [311, 44] width 57 height 16
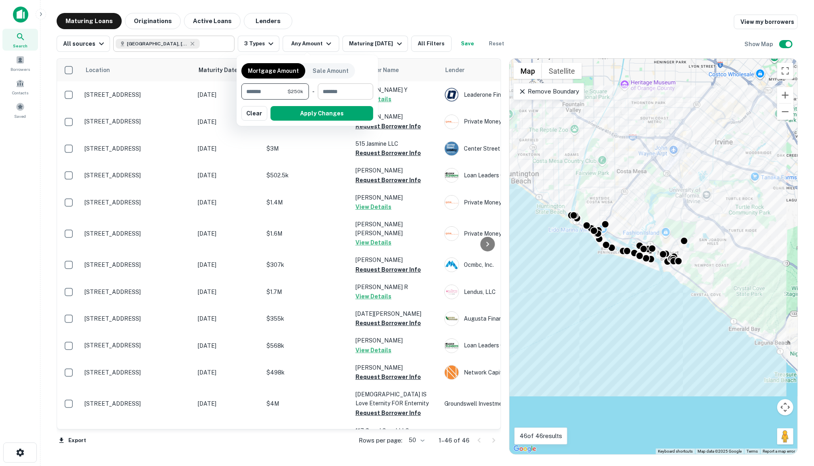
type input "******"
click at [339, 92] on input "number" at bounding box center [343, 91] width 50 height 16
type input "*******"
click at [315, 114] on button "Apply Changes" at bounding box center [322, 113] width 103 height 15
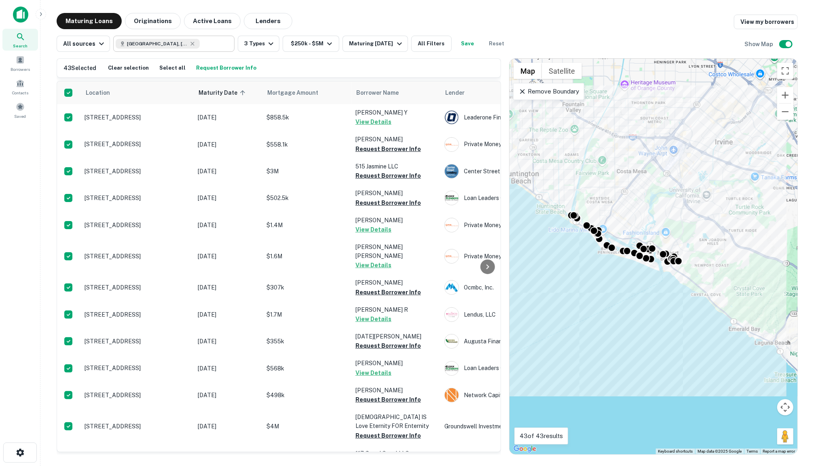
click at [229, 69] on button "Request Borrower Info" at bounding box center [226, 68] width 64 height 12
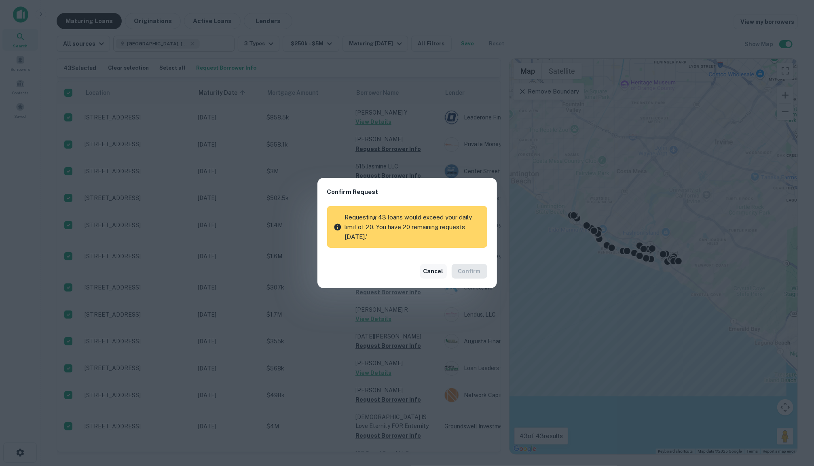
click at [431, 267] on button "Cancel" at bounding box center [433, 271] width 27 height 15
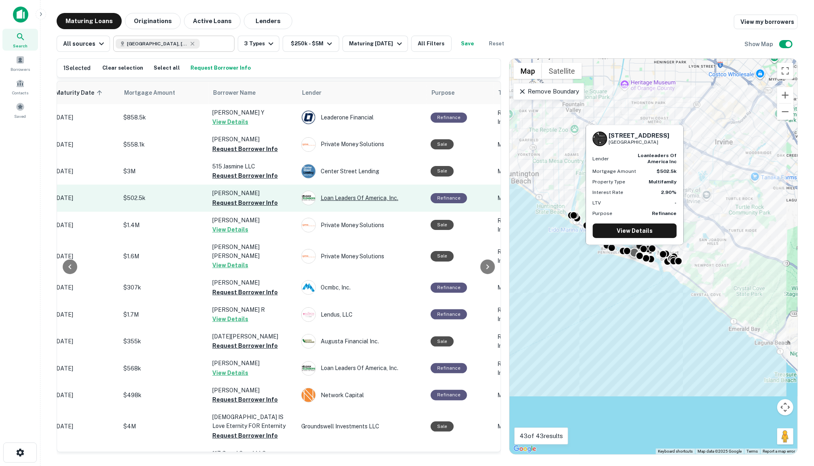
scroll to position [0, 148]
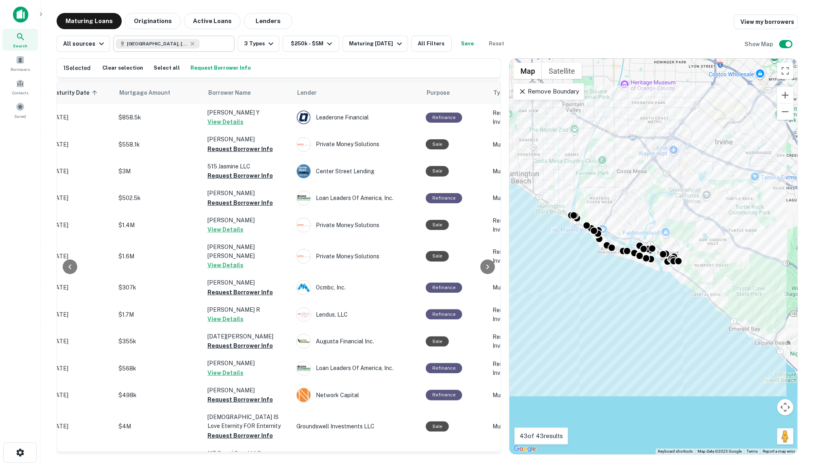
drag, startPoint x: 406, startPoint y: 210, endPoint x: 421, endPoint y: 3, distance: 208.1
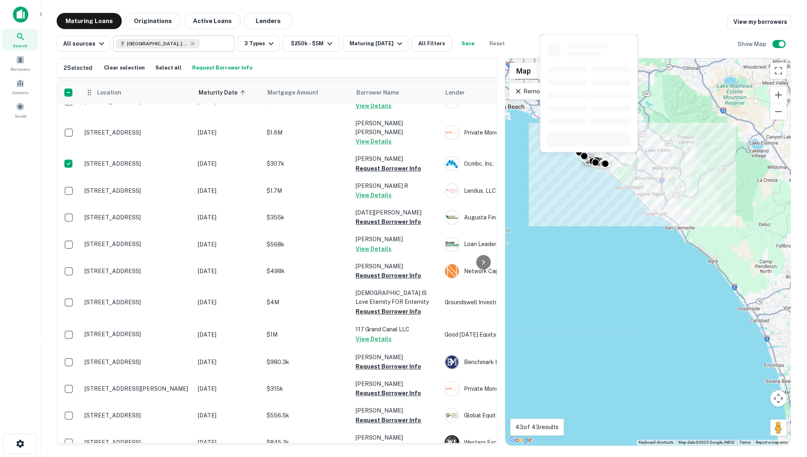
scroll to position [110, 0]
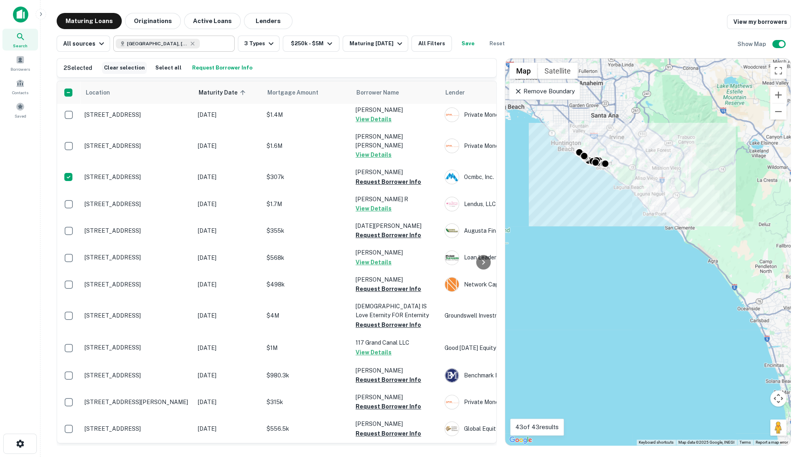
click at [125, 64] on button "Clear selection" at bounding box center [124, 68] width 45 height 12
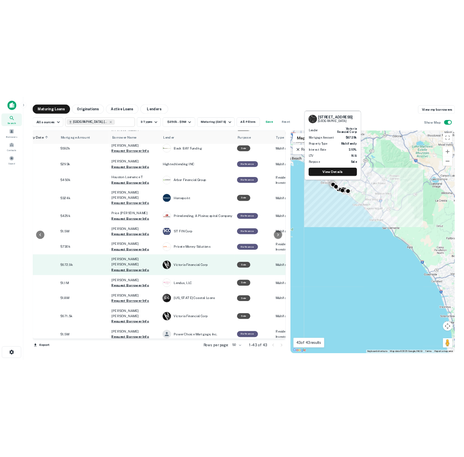
scroll to position [833, 164]
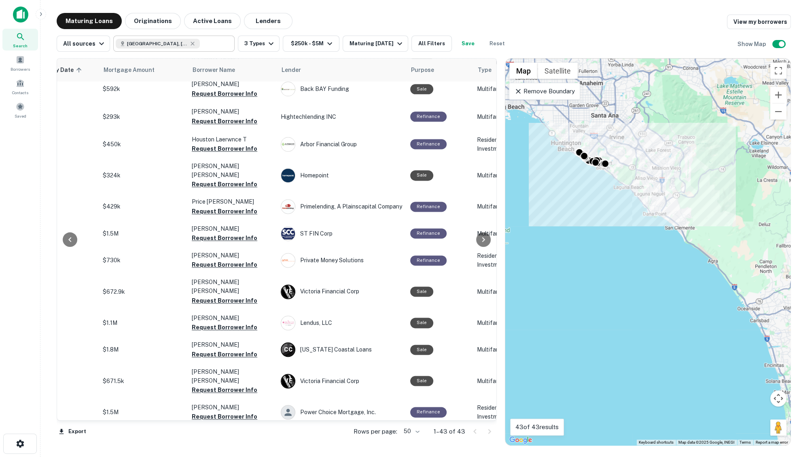
click at [436, 32] on div "All sources Newport Beach, CA, USA ​ 3 Types $250k - $5M Maturing In 1 Year All…" at bounding box center [424, 40] width 734 height 23
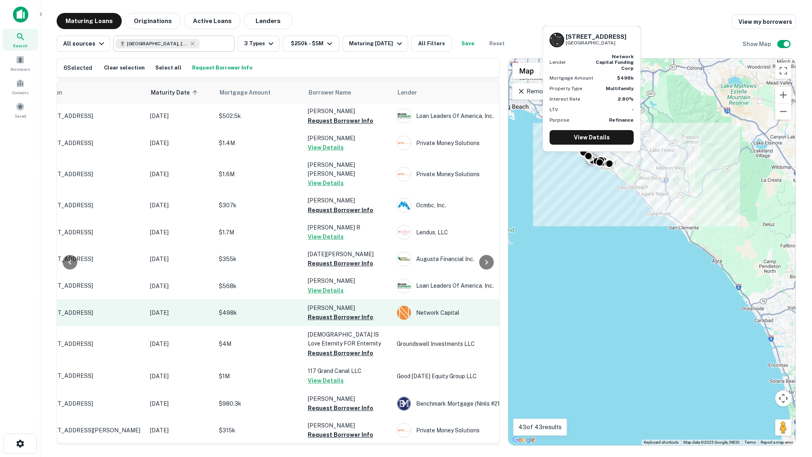
scroll to position [82, 53]
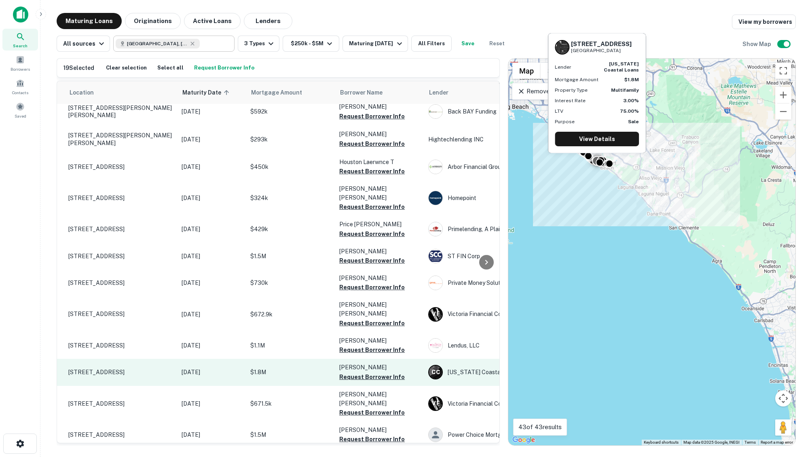
scroll to position [833, 0]
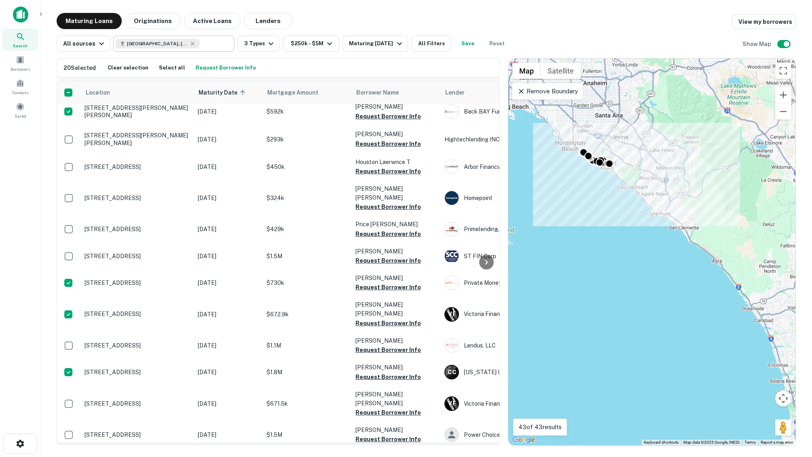
click at [221, 69] on button "Request Borrower Info" at bounding box center [226, 68] width 64 height 12
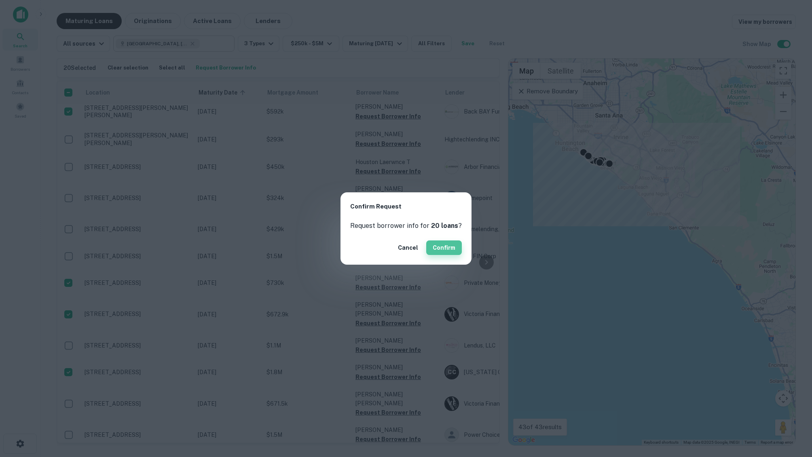
click at [437, 244] on button "Confirm" at bounding box center [444, 248] width 36 height 15
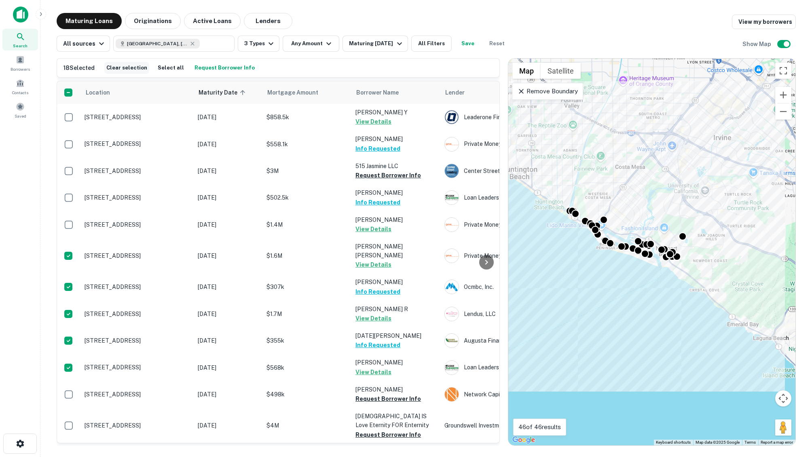
click at [138, 70] on button "Clear selection" at bounding box center [126, 68] width 45 height 12
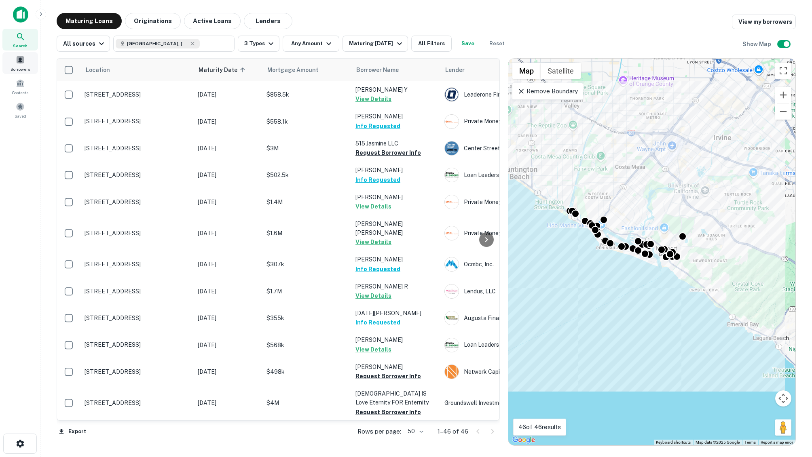
click at [24, 66] on span "Borrowers" at bounding box center [20, 69] width 19 height 6
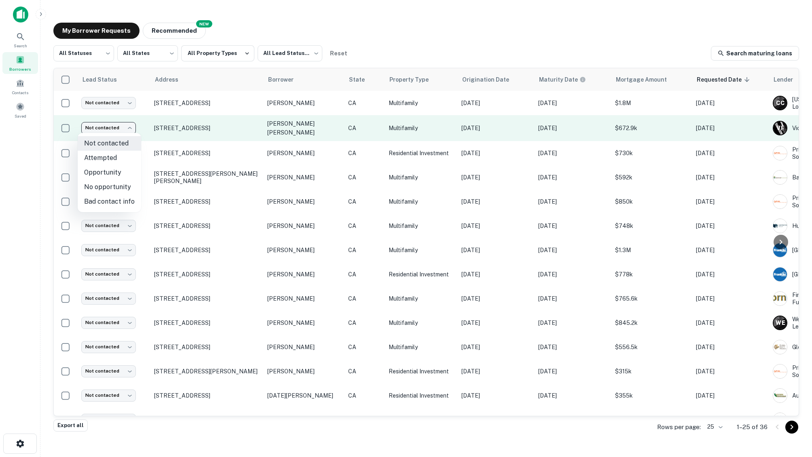
click at [88, 127] on body "Search Borrowers Contacts Saved My Borrower Requests NEW Recommended All Status…" at bounding box center [406, 228] width 812 height 457
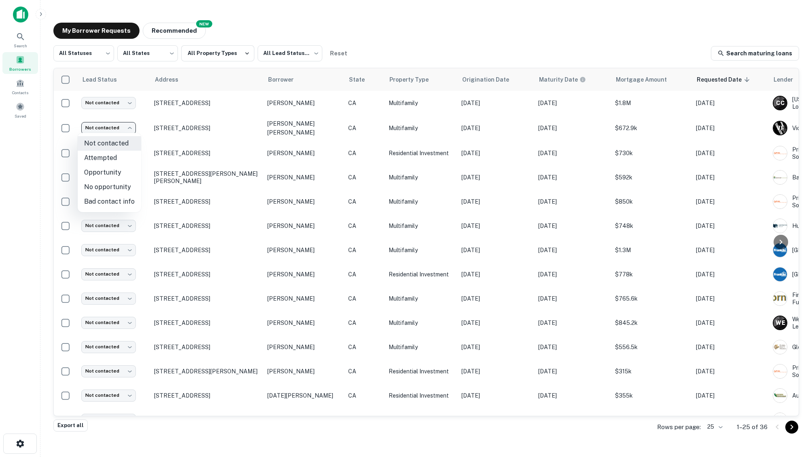
click at [91, 128] on div at bounding box center [406, 228] width 812 height 457
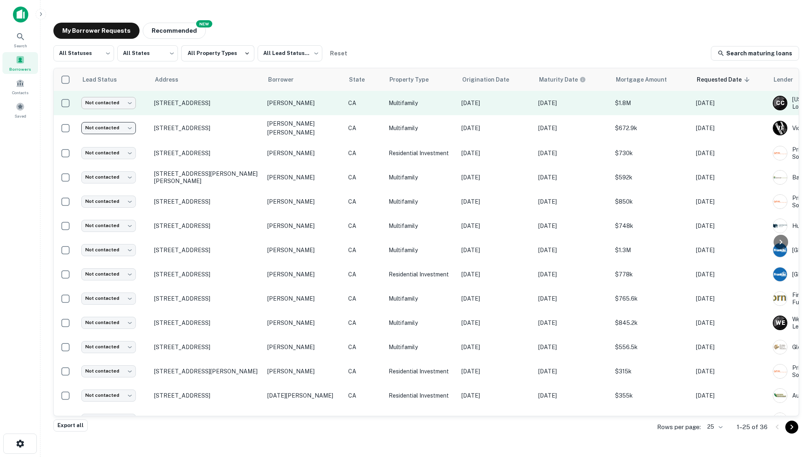
click at [97, 102] on body "Search Borrowers Contacts Saved My Borrower Requests NEW Recommended All Status…" at bounding box center [406, 228] width 812 height 457
click at [97, 102] on div at bounding box center [406, 228] width 812 height 457
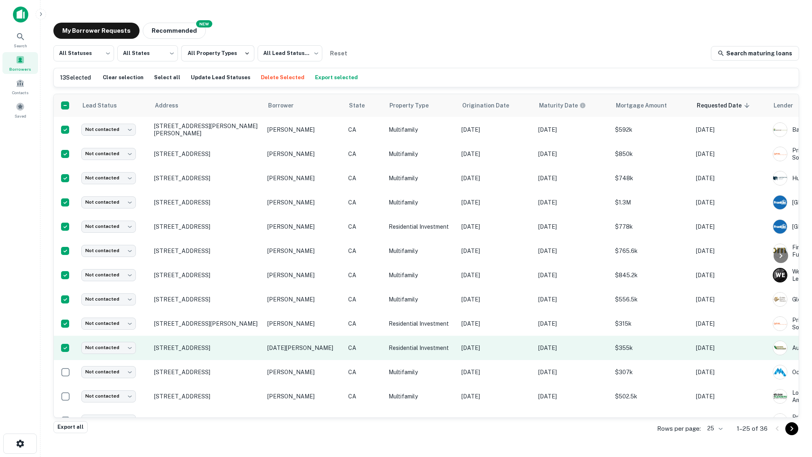
scroll to position [107, 0]
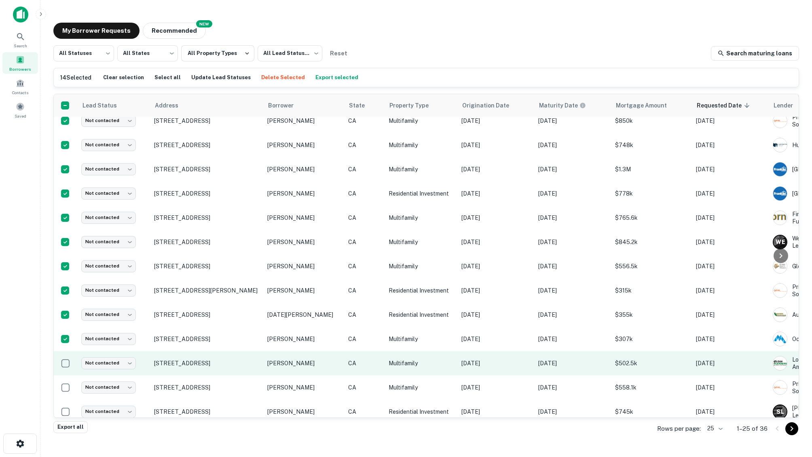
click at [63, 351] on td at bounding box center [65, 363] width 23 height 24
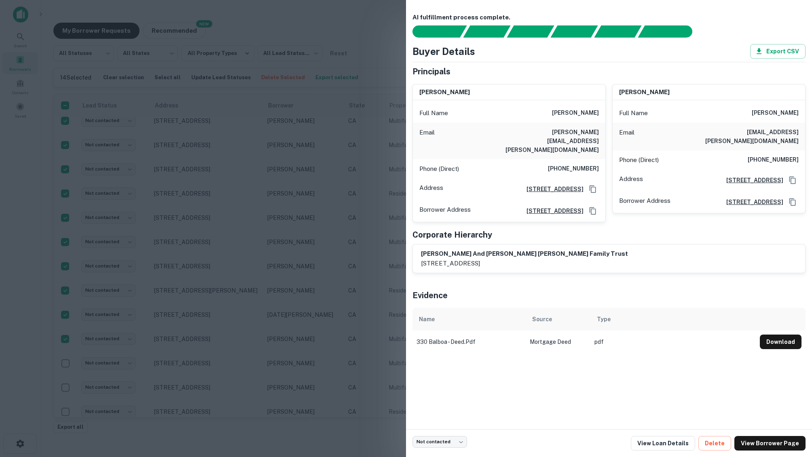
click at [376, 398] on div at bounding box center [406, 228] width 812 height 457
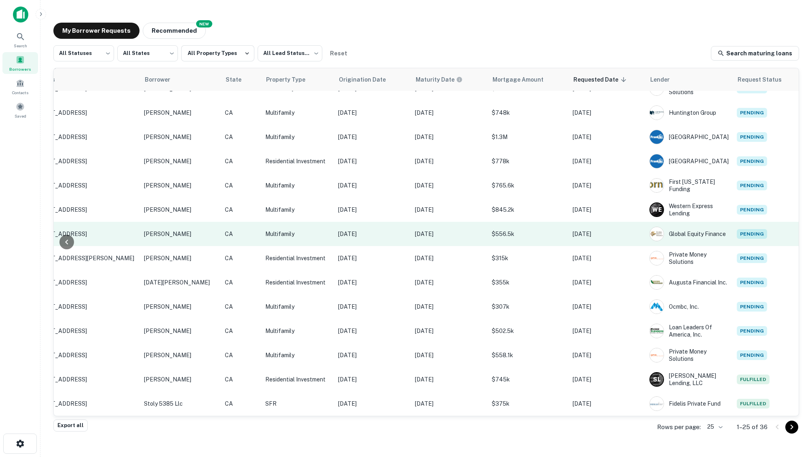
scroll to position [0, 123]
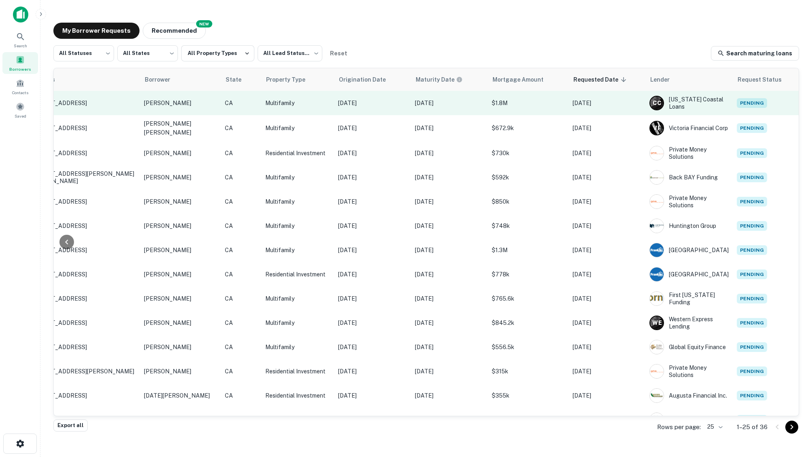
click at [437, 108] on td "[DATE]" at bounding box center [449, 103] width 77 height 24
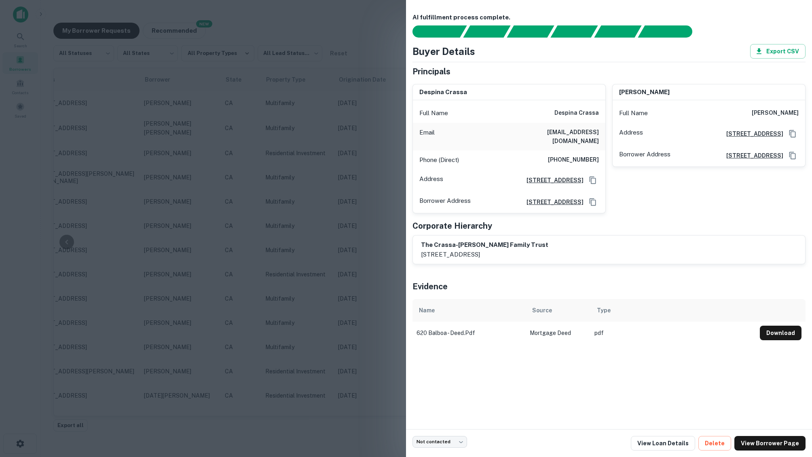
click at [325, 174] on div at bounding box center [406, 228] width 812 height 457
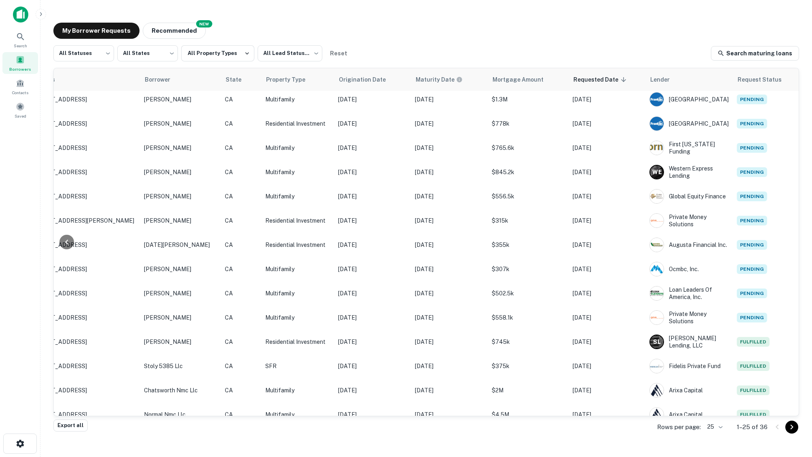
scroll to position [286, 123]
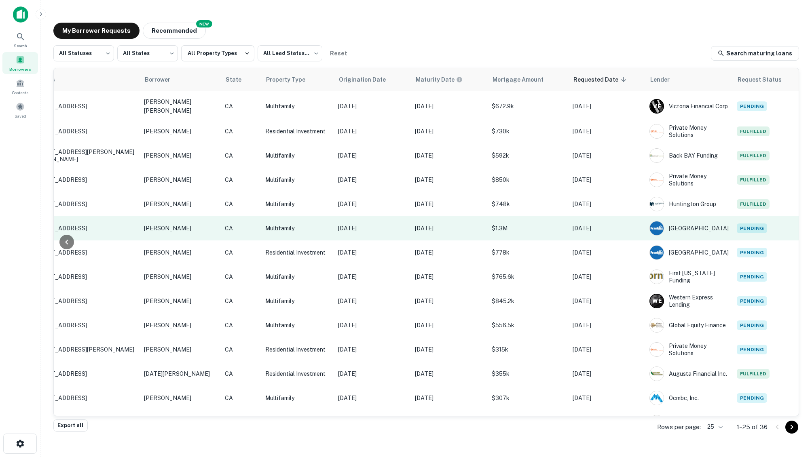
scroll to position [0, 123]
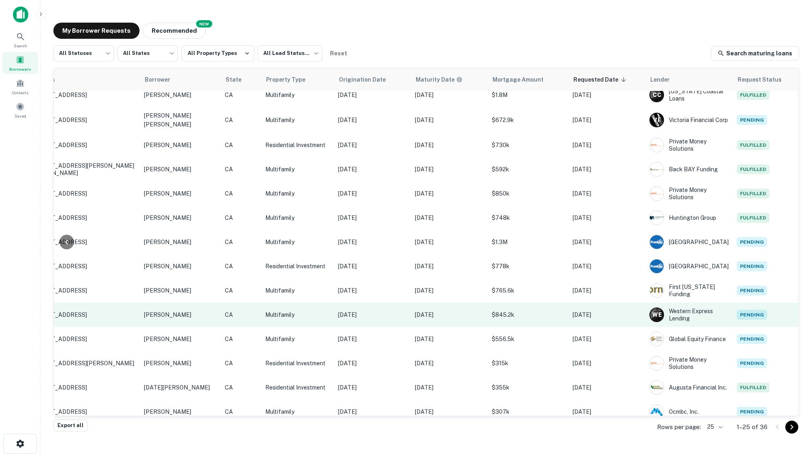
scroll to position [0, 123]
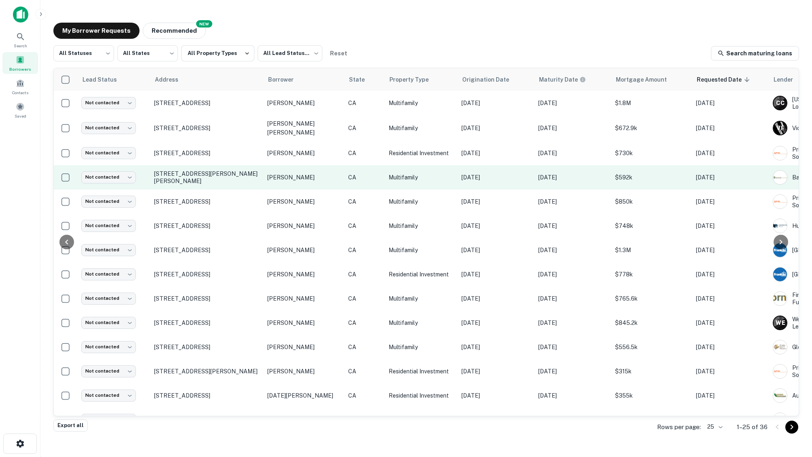
scroll to position [0, 123]
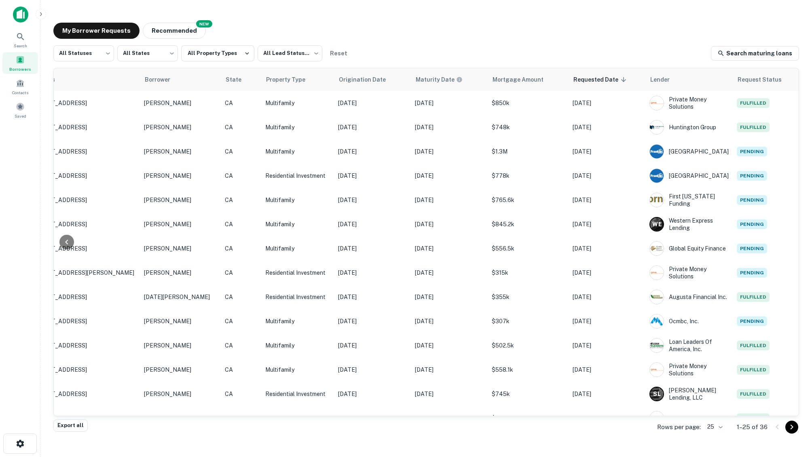
scroll to position [0, 123]
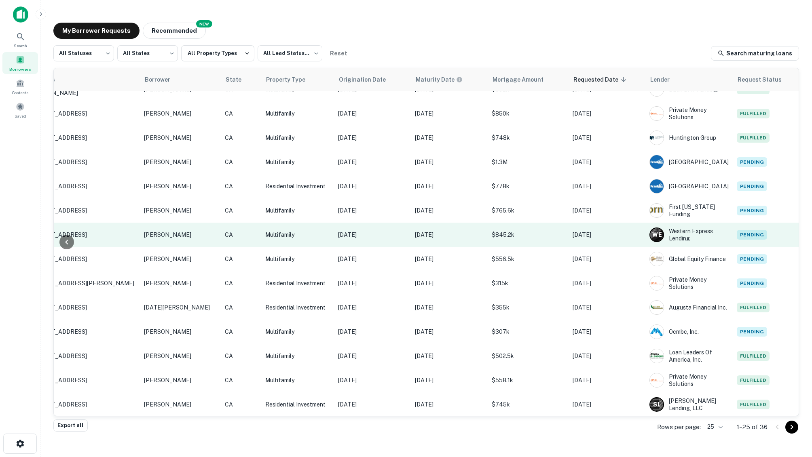
scroll to position [90, 123]
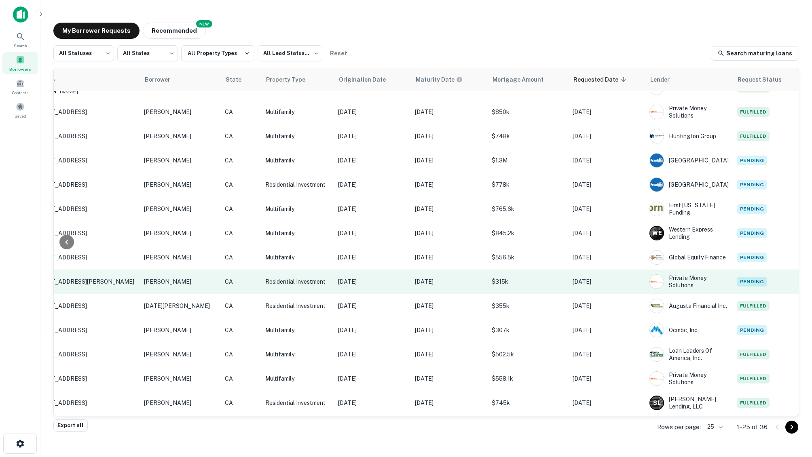
click at [473, 285] on td "[DATE]" at bounding box center [449, 282] width 77 height 24
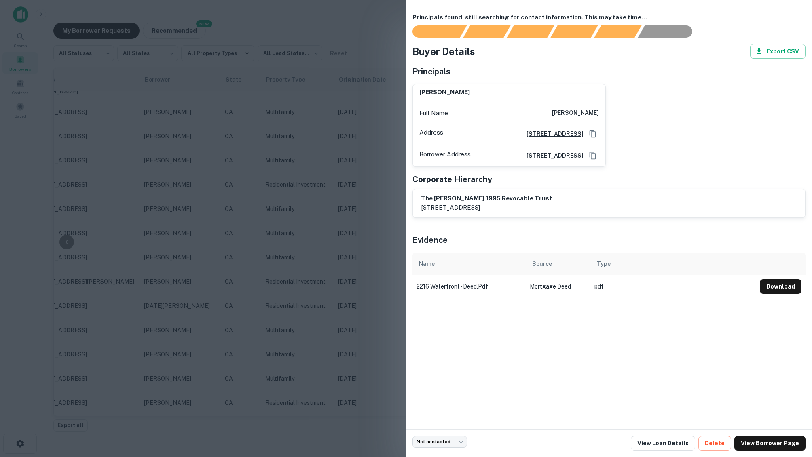
click at [359, 40] on div at bounding box center [406, 228] width 812 height 457
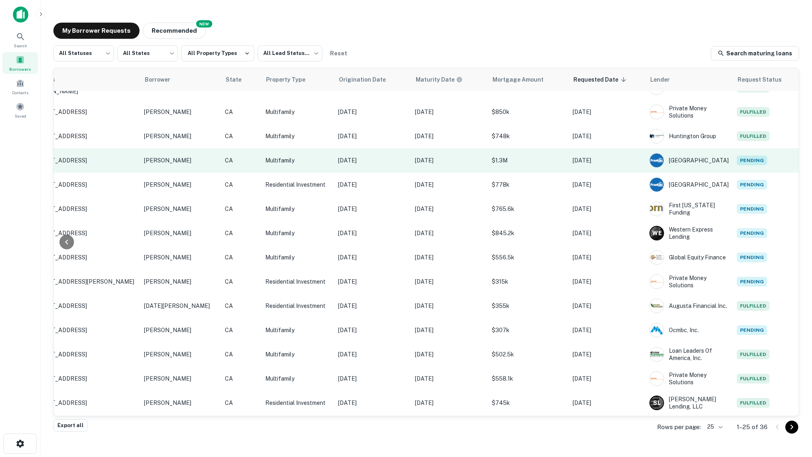
click at [521, 165] on td "$1.3M" at bounding box center [528, 160] width 81 height 24
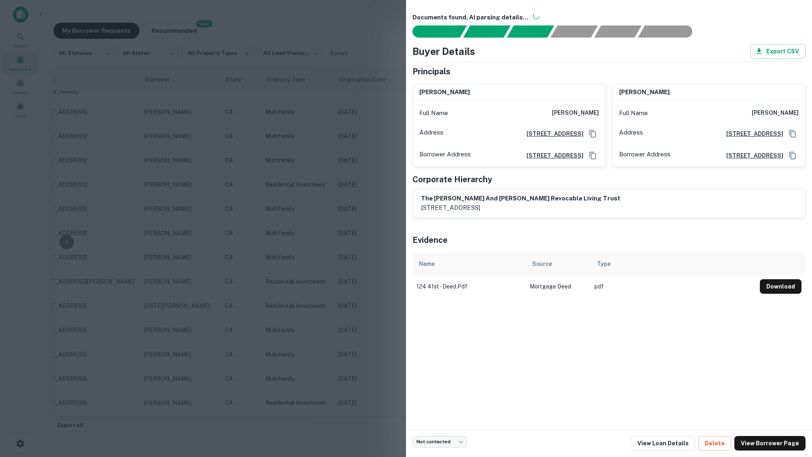
click at [347, 48] on div at bounding box center [406, 228] width 812 height 457
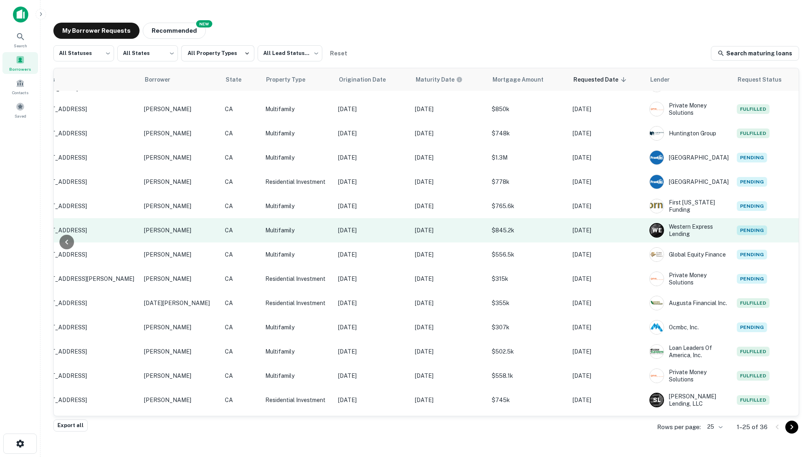
scroll to position [93, 123]
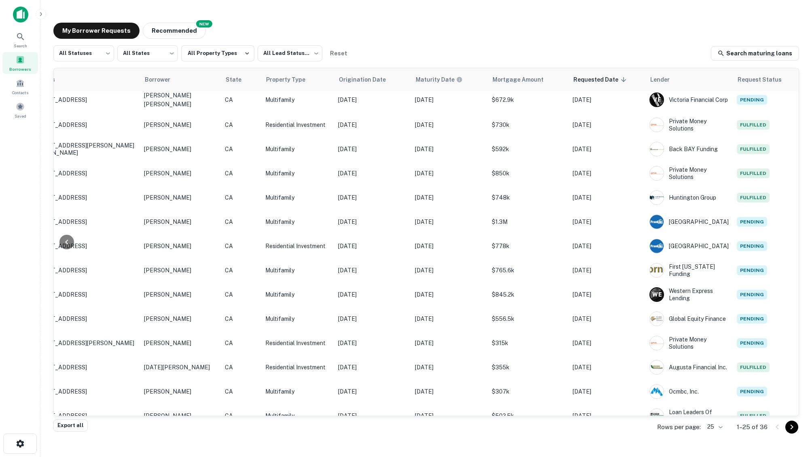
scroll to position [0, 123]
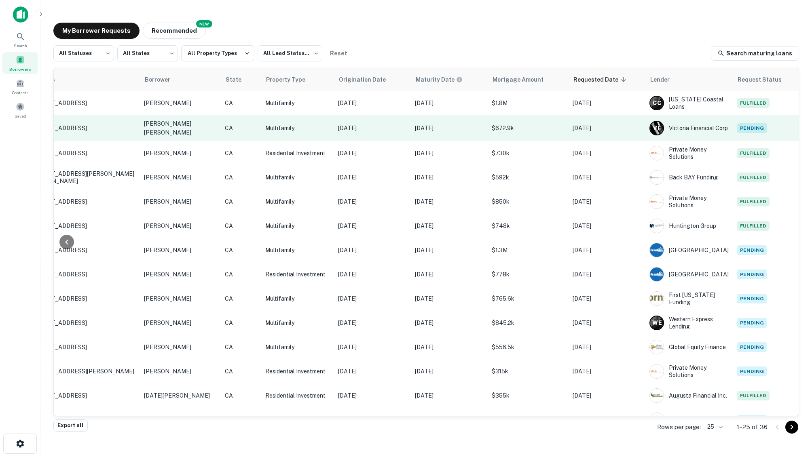
click at [743, 126] on span "Pending" at bounding box center [752, 128] width 30 height 10
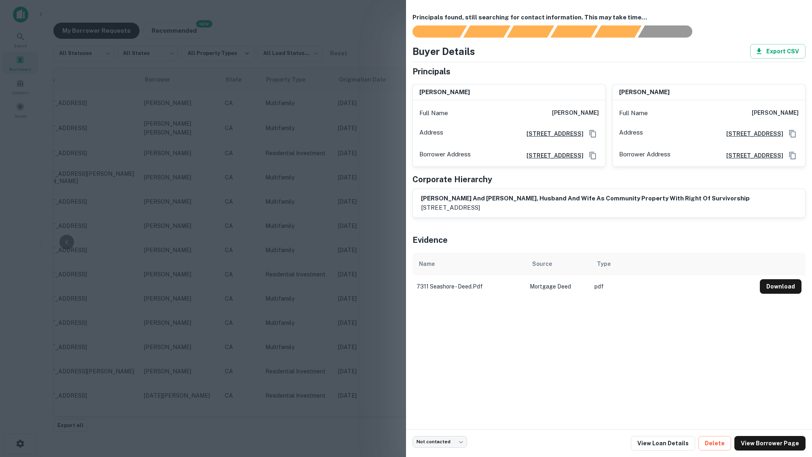
click at [367, 23] on div at bounding box center [406, 228] width 812 height 457
